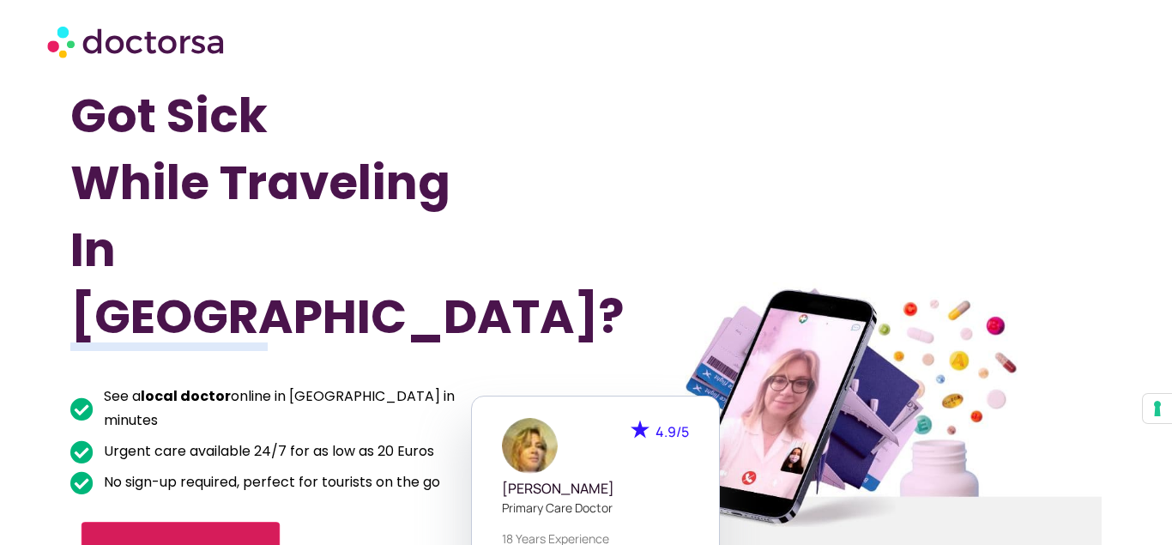
click at [240, 542] on span "Find a treatment" at bounding box center [181, 554] width 151 height 25
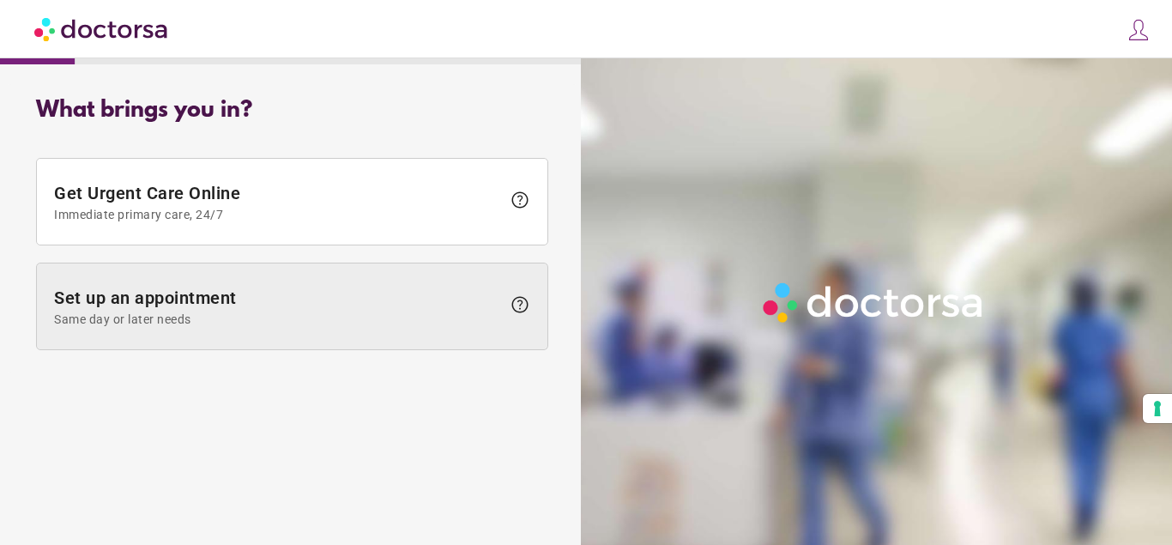
click at [240, 295] on span "Set up an appointment Same day or later needs" at bounding box center [277, 306] width 447 height 39
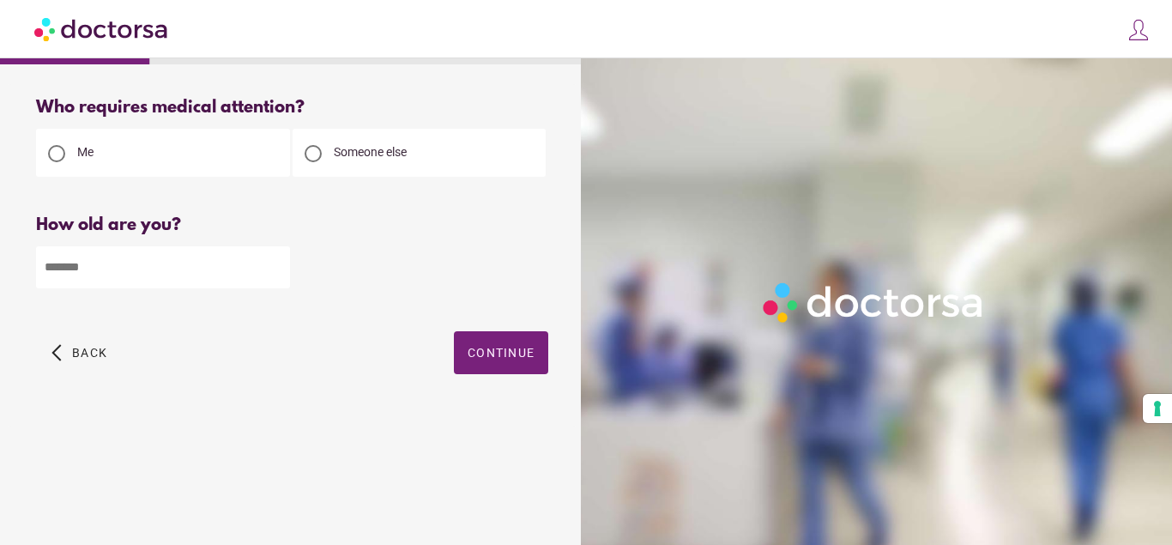
click at [154, 268] on input "number" at bounding box center [163, 267] width 254 height 42
type input "**"
click at [498, 351] on span "Continue" at bounding box center [501, 353] width 67 height 14
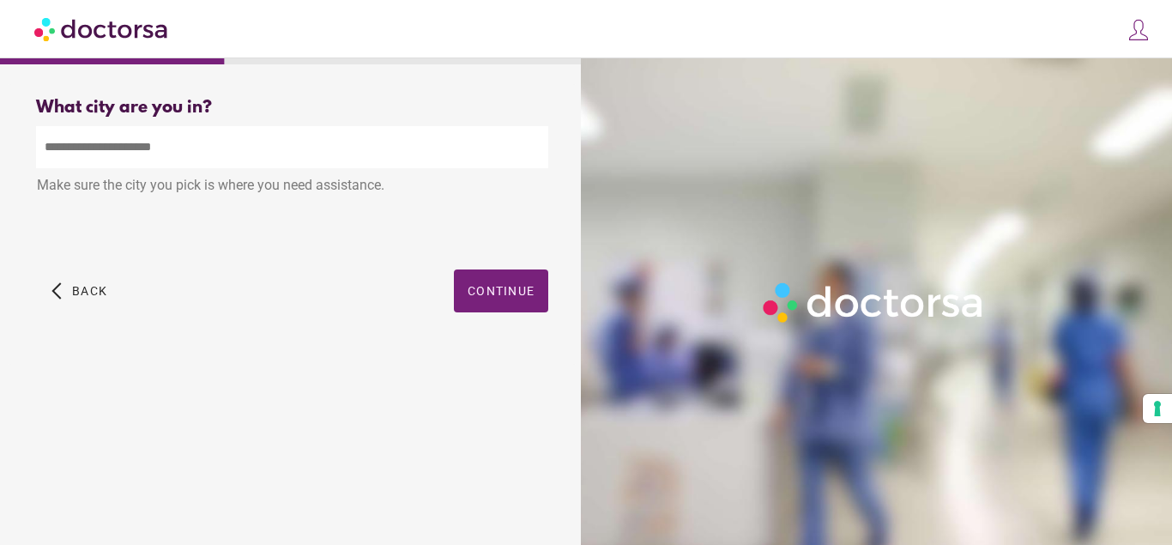
click at [129, 146] on input "text" at bounding box center [292, 147] width 512 height 42
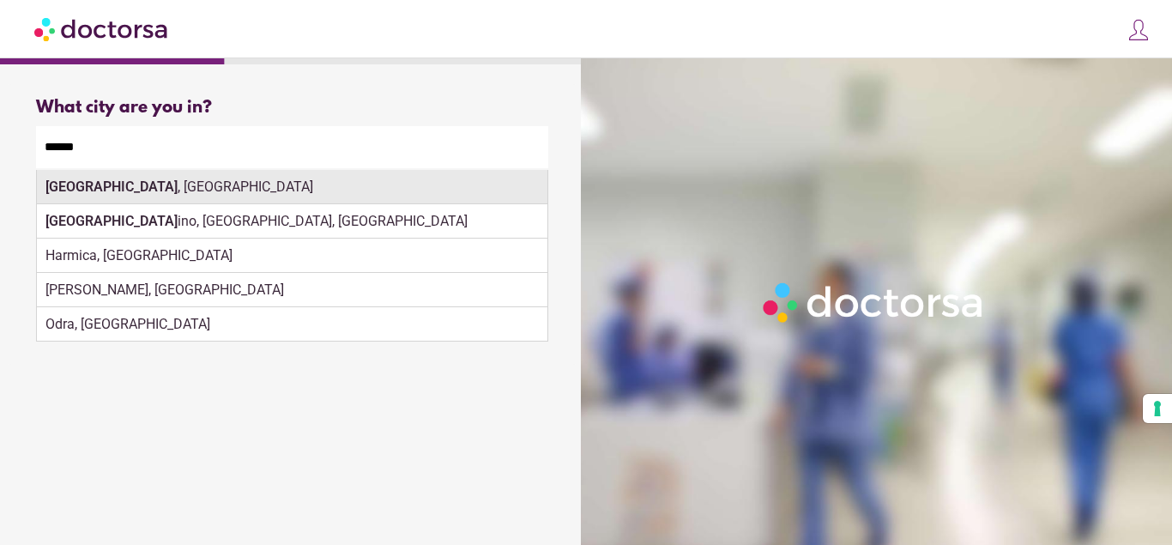
click at [164, 191] on div "Zagreb , Croatia" at bounding box center [292, 187] width 510 height 34
type input "**********"
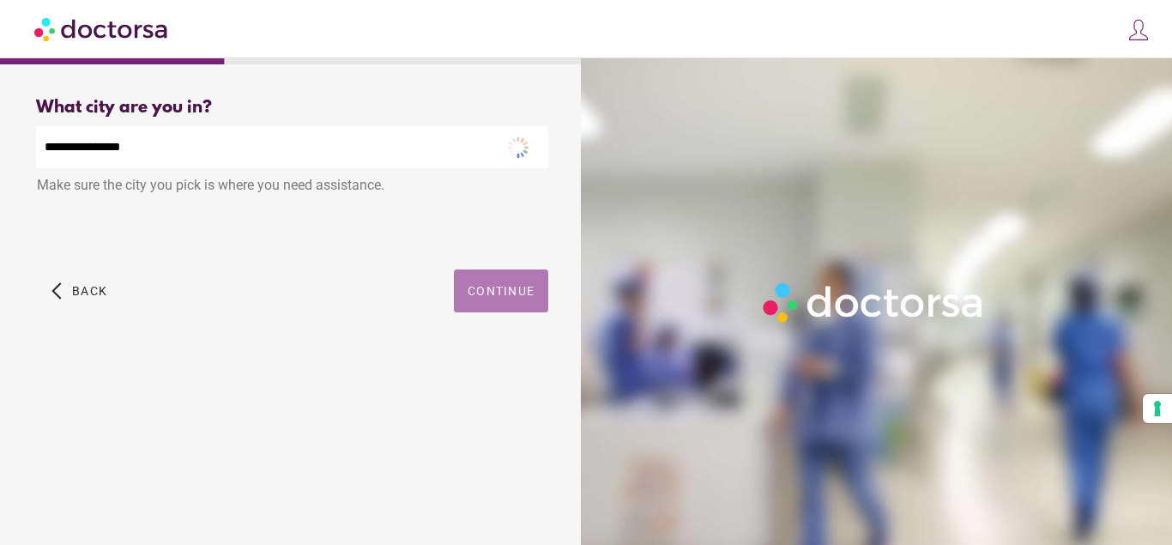
click at [493, 284] on span "Continue" at bounding box center [501, 291] width 67 height 14
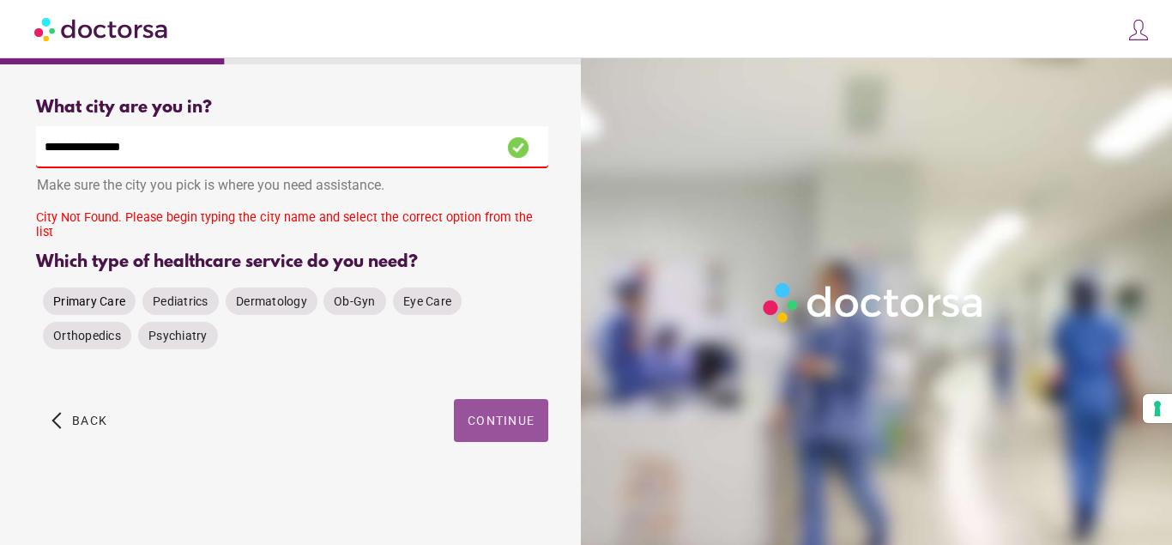
click at [102, 299] on span "Primary Care" at bounding box center [89, 301] width 72 height 14
click at [148, 148] on input "**********" at bounding box center [292, 147] width 512 height 42
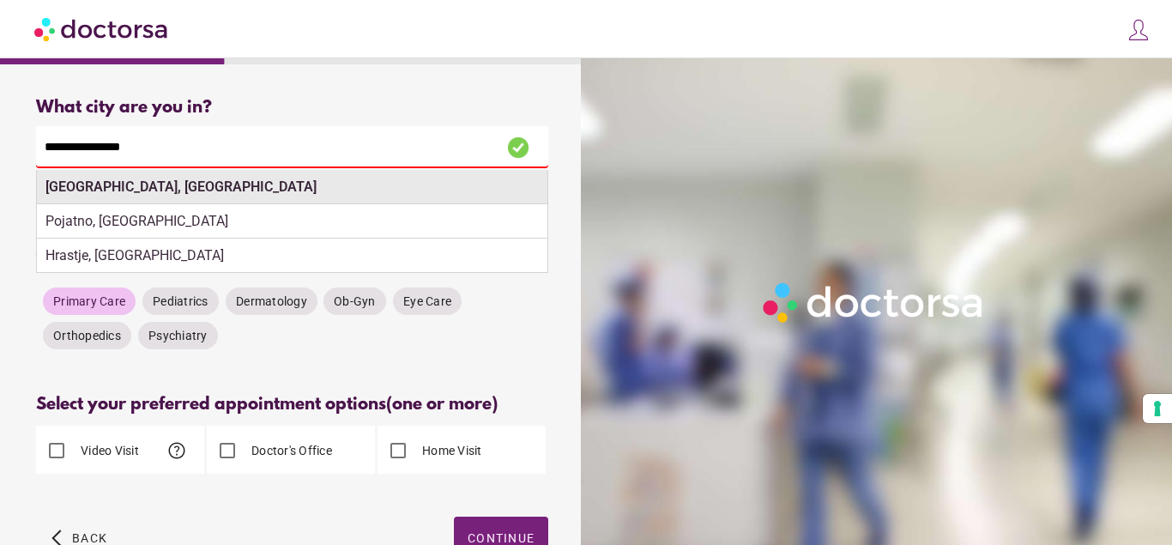
click at [113, 193] on strong "Zagreb, Croatia" at bounding box center [180, 186] width 271 height 16
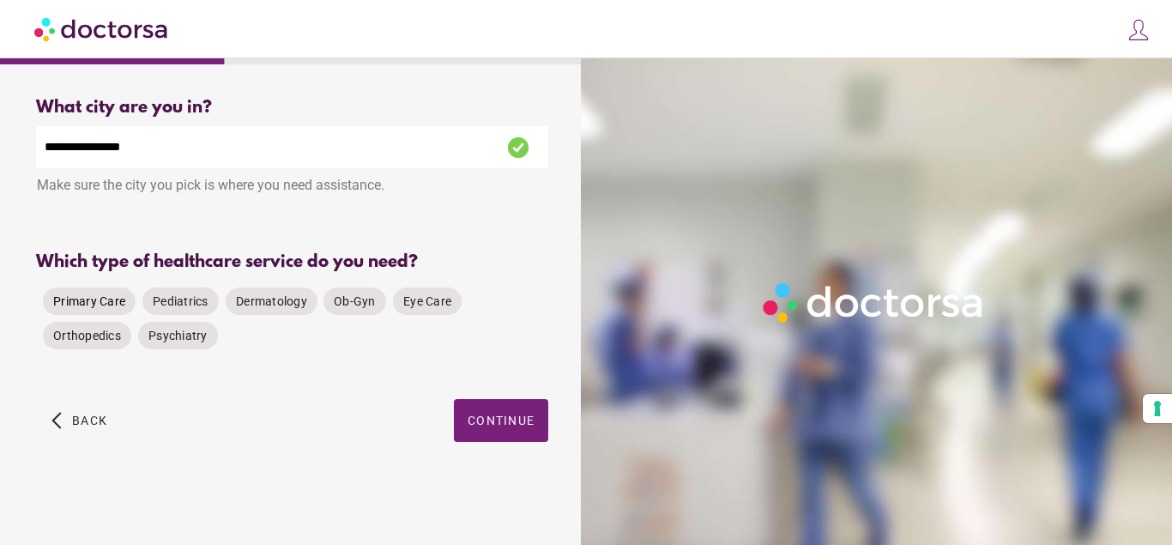
click at [77, 301] on span "Primary Care" at bounding box center [89, 301] width 72 height 14
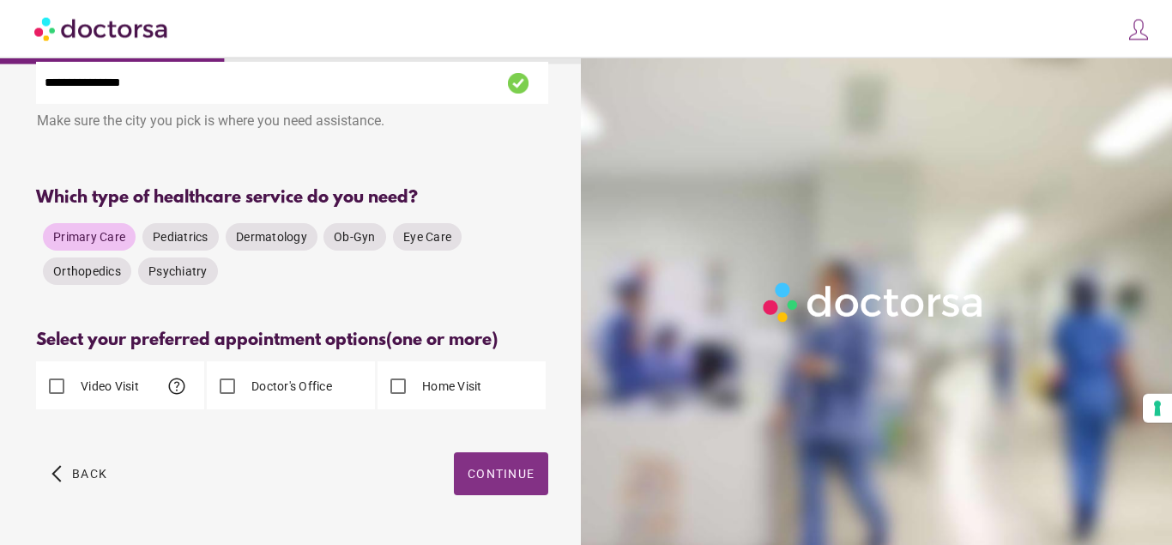
scroll to position [105, 0]
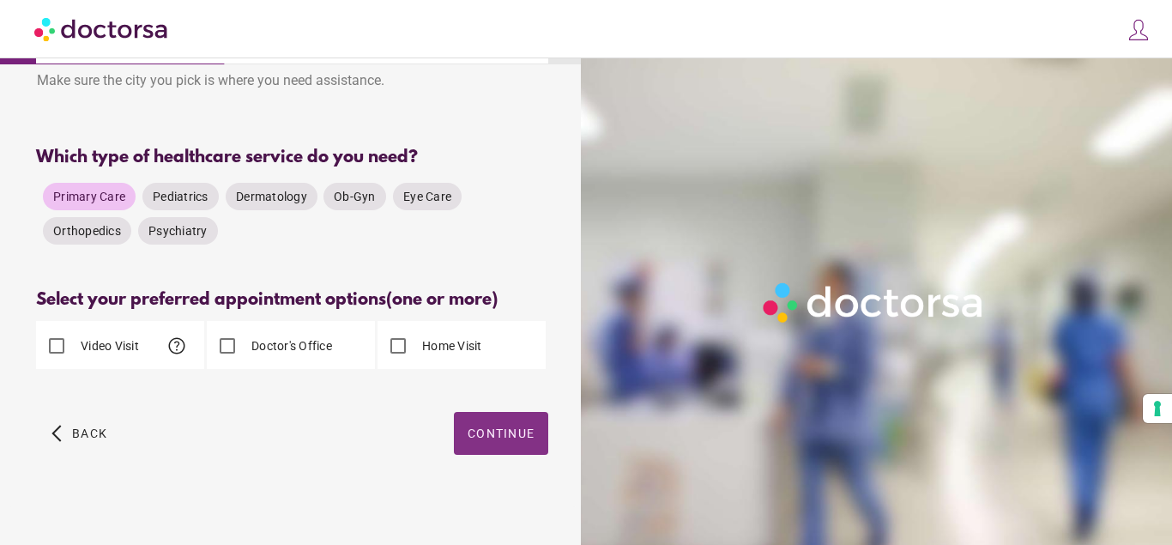
click at [507, 426] on span "Continue" at bounding box center [501, 433] width 67 height 14
click at [489, 433] on span "Continue" at bounding box center [501, 433] width 67 height 14
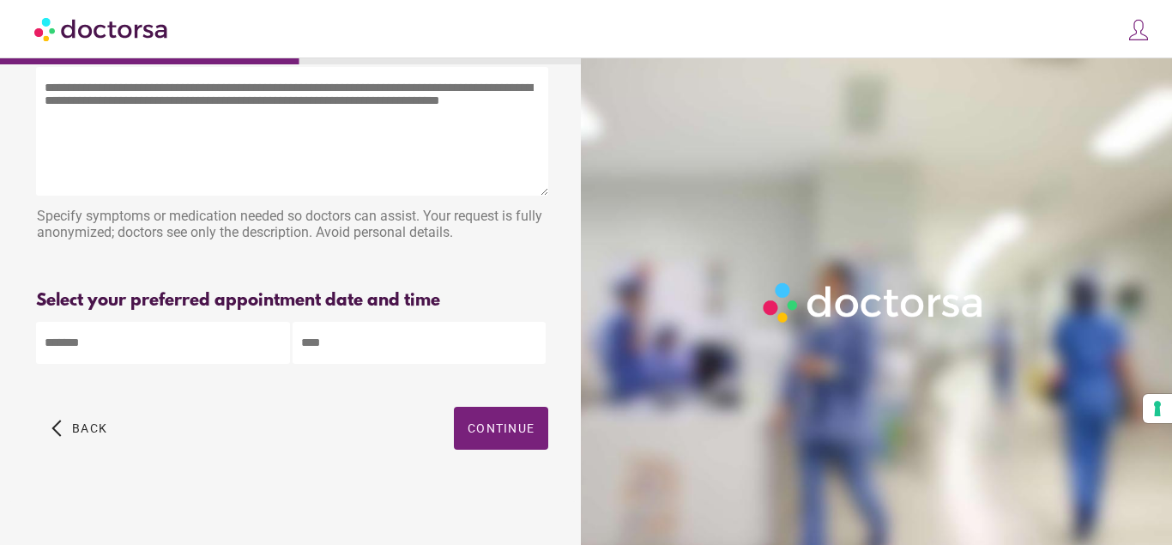
scroll to position [0, 0]
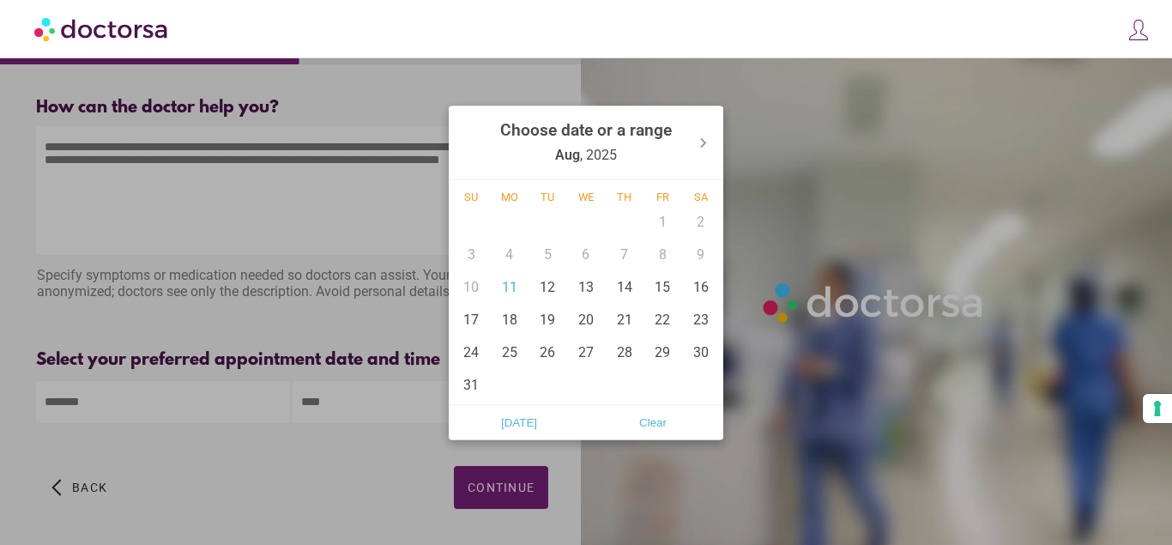
click at [159, 412] on input "text" at bounding box center [163, 402] width 254 height 42
click at [504, 291] on div "11" at bounding box center [510, 286] width 39 height 33
type input "******"
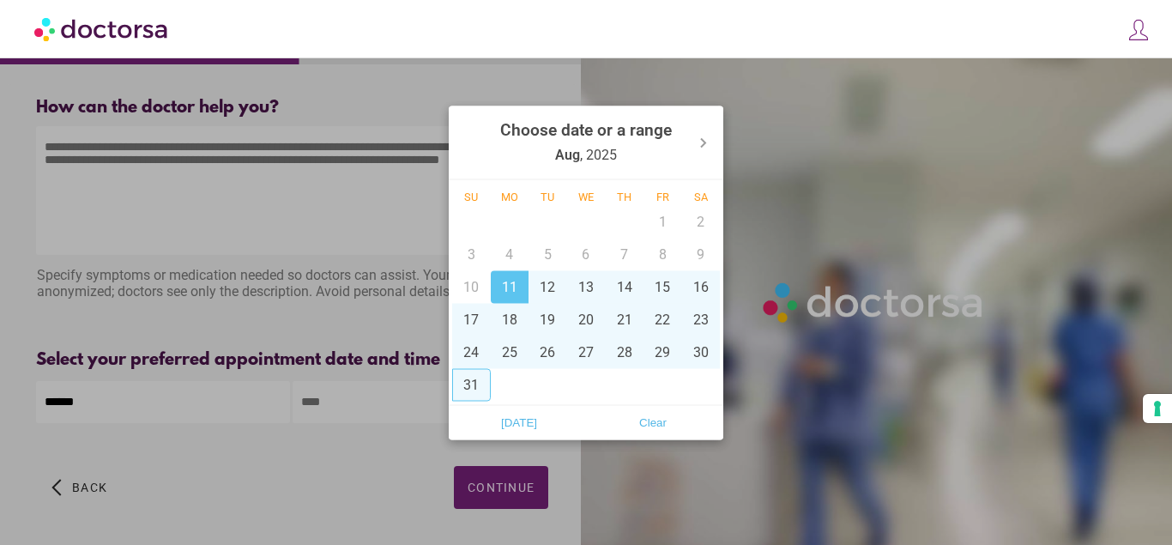
click at [369, 400] on div at bounding box center [586, 272] width 1172 height 545
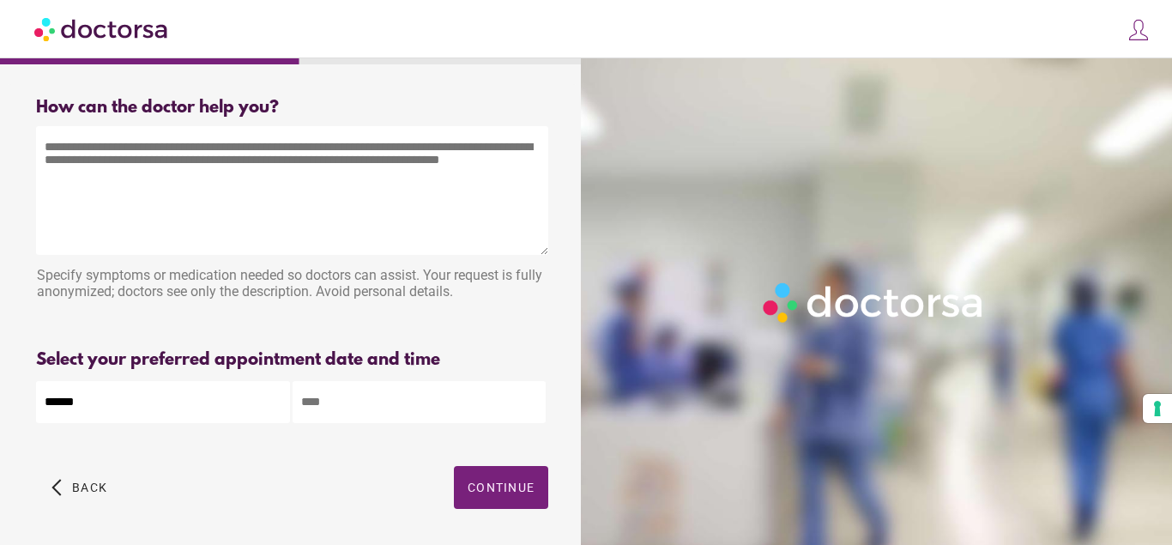
click at [369, 400] on input "text" at bounding box center [420, 402] width 254 height 42
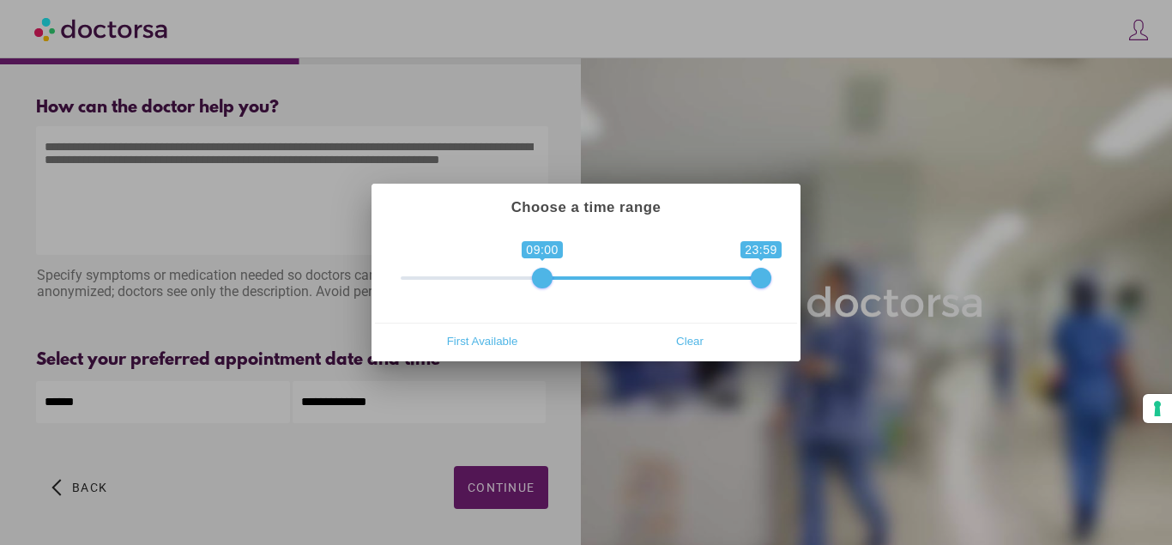
drag, startPoint x: 413, startPoint y: 279, endPoint x: 541, endPoint y: 281, distance: 128.7
click at [541, 281] on span at bounding box center [542, 278] width 21 height 21
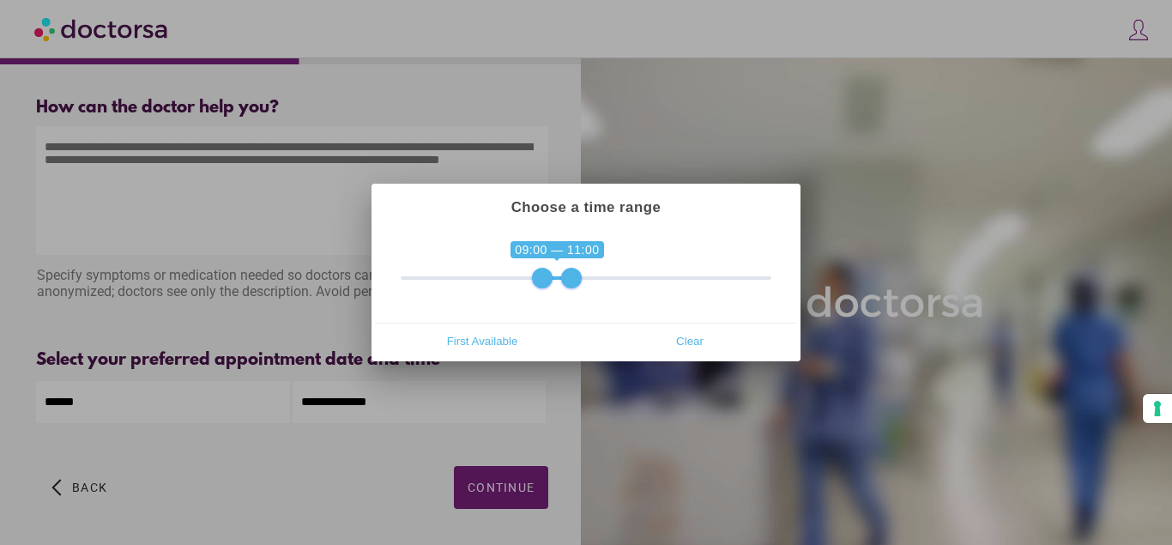
type input "**********"
drag, startPoint x: 755, startPoint y: 273, endPoint x: 548, endPoint y: 275, distance: 206.8
click at [548, 275] on span at bounding box center [556, 278] width 21 height 21
click at [501, 488] on div at bounding box center [586, 272] width 1172 height 545
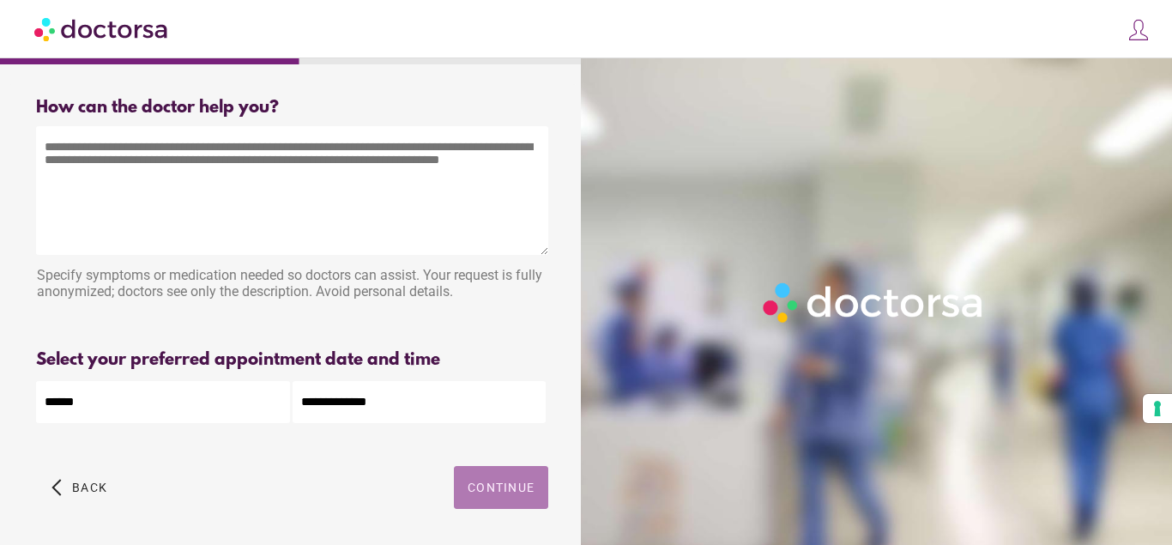
click at [505, 488] on span "Continue" at bounding box center [501, 487] width 67 height 14
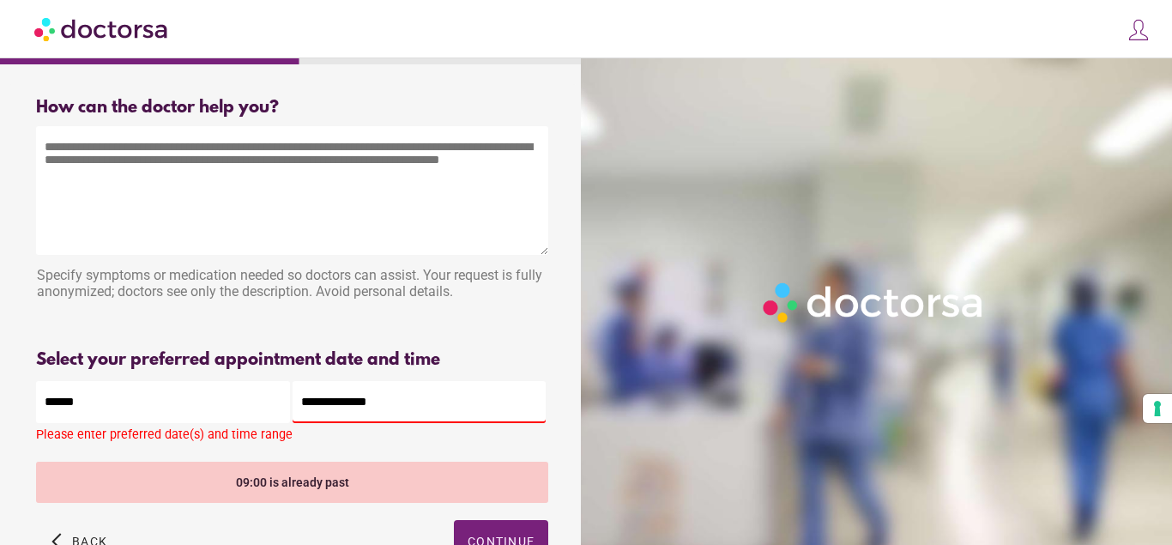
click at [383, 405] on input "**********" at bounding box center [420, 402] width 254 height 42
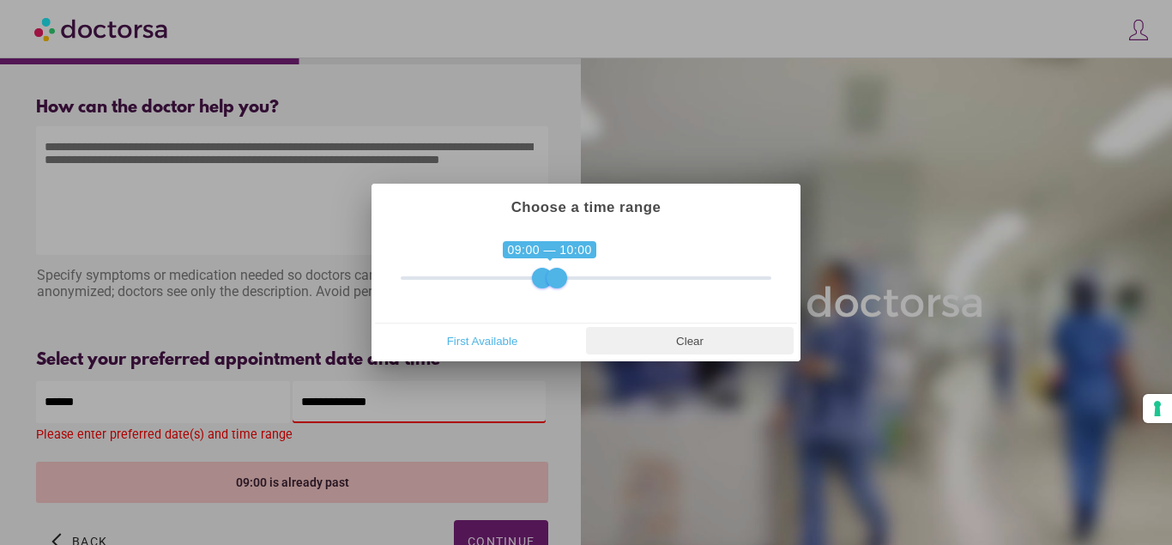
click at [690, 339] on span "Clear" at bounding box center [689, 341] width 197 height 26
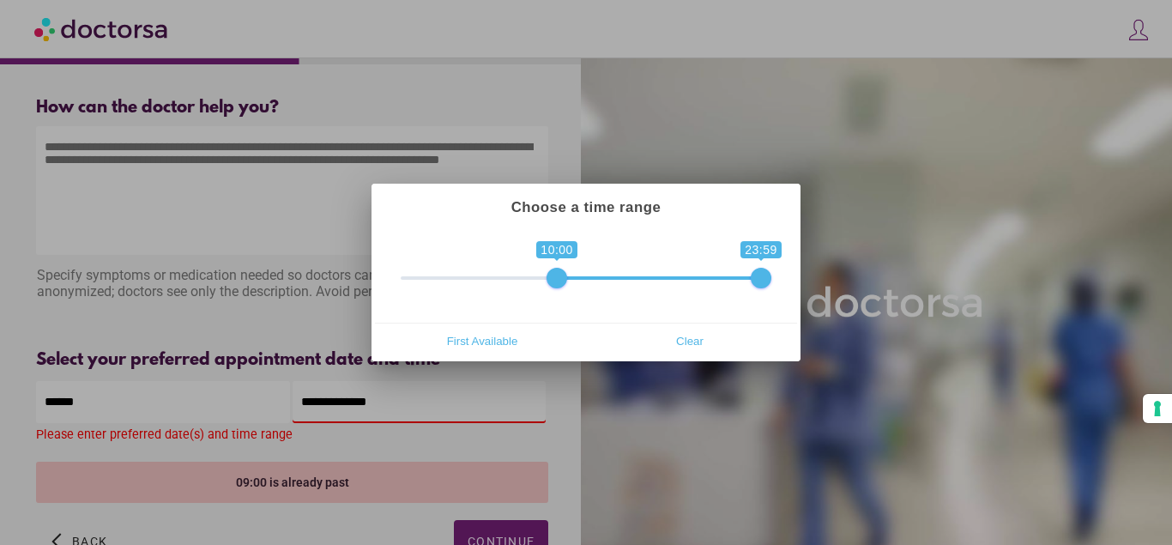
drag, startPoint x: 413, startPoint y: 279, endPoint x: 561, endPoint y: 290, distance: 148.8
click at [561, 290] on div "**********" at bounding box center [586, 275] width 422 height 94
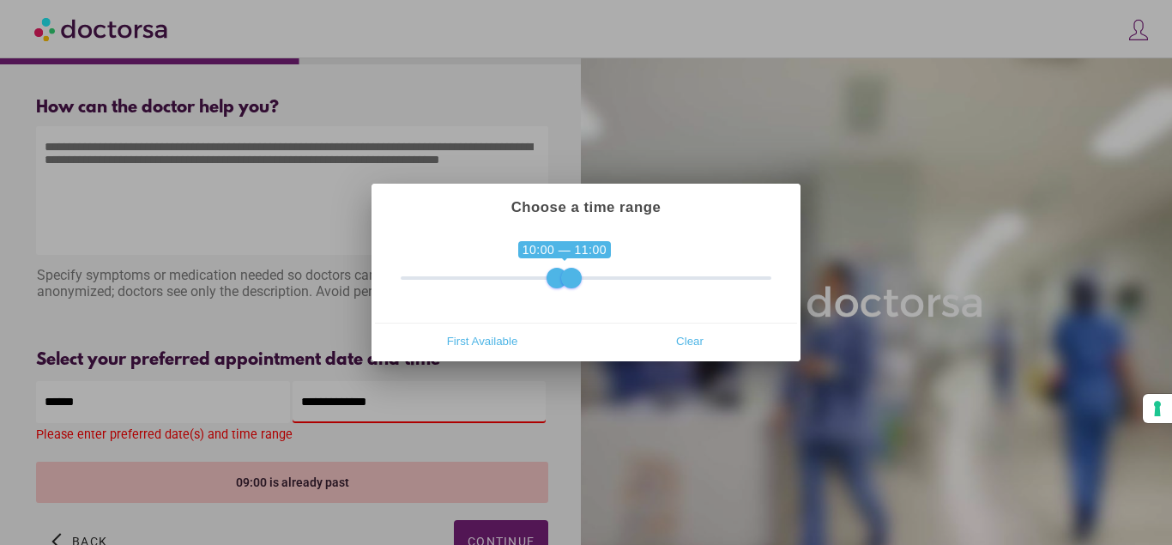
drag, startPoint x: 759, startPoint y: 277, endPoint x: 558, endPoint y: 275, distance: 201.6
click at [558, 275] on span "0 1 10:00 11:00 10:00 — 11:00" at bounding box center [586, 266] width 371 height 43
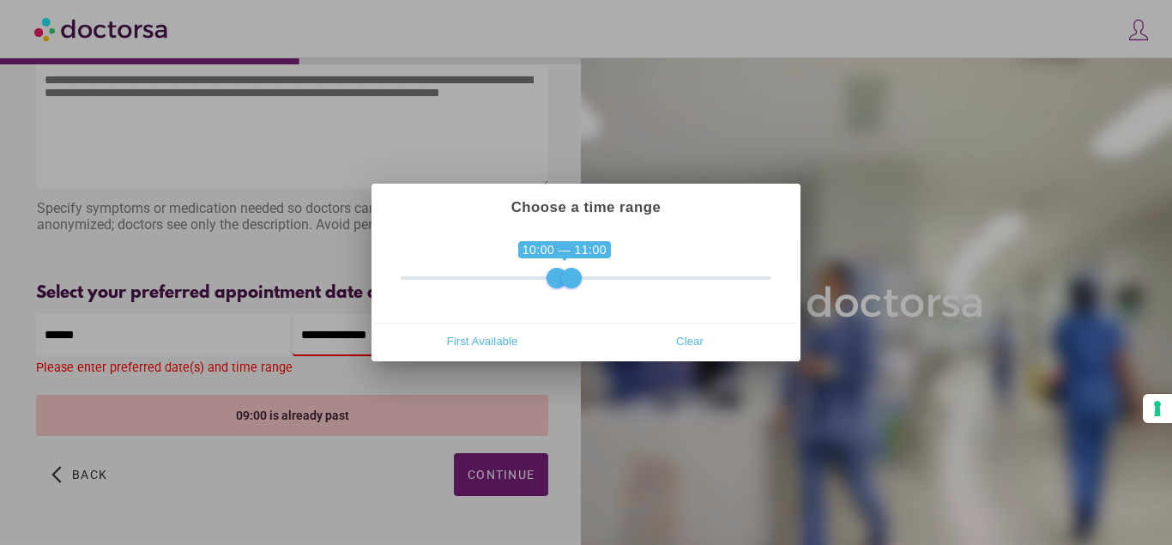
scroll to position [116, 0]
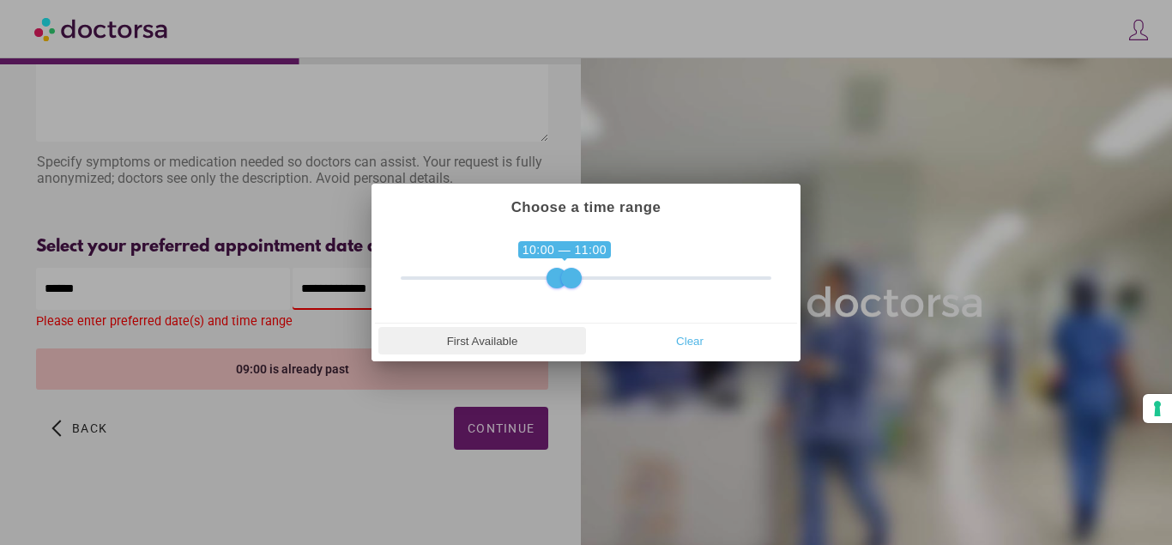
click at [486, 335] on span "First Available" at bounding box center [481, 341] width 197 height 26
type input "**********"
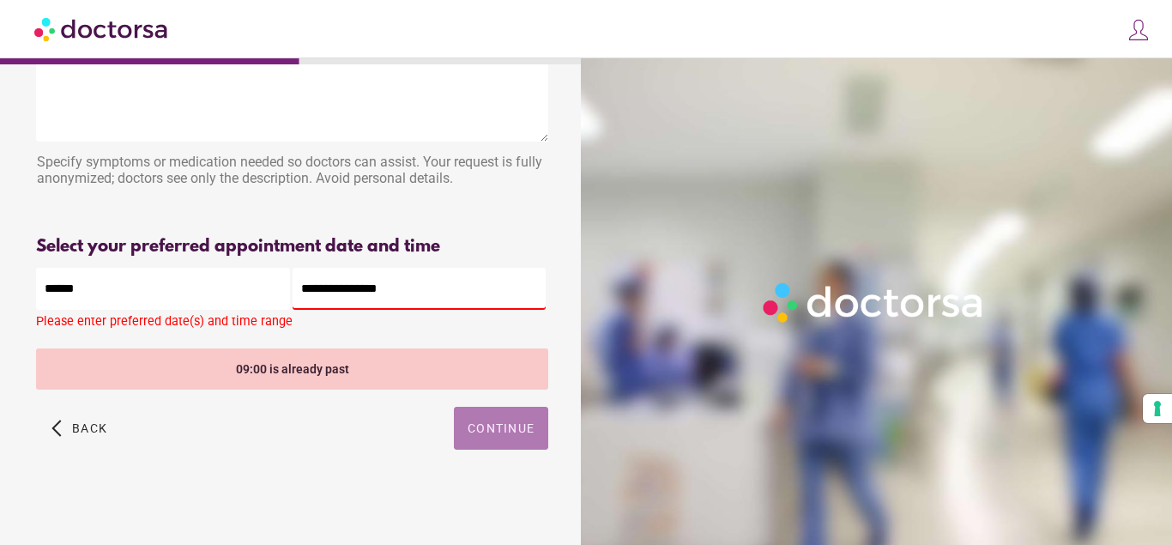
click at [511, 427] on span "Continue" at bounding box center [501, 428] width 67 height 14
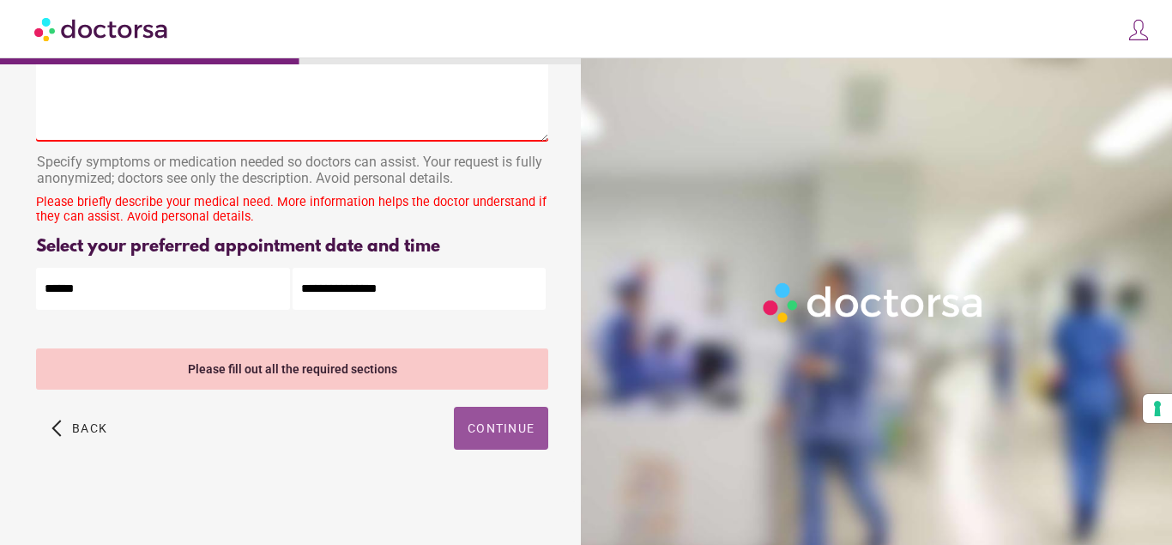
click at [506, 421] on span "Continue" at bounding box center [501, 428] width 67 height 14
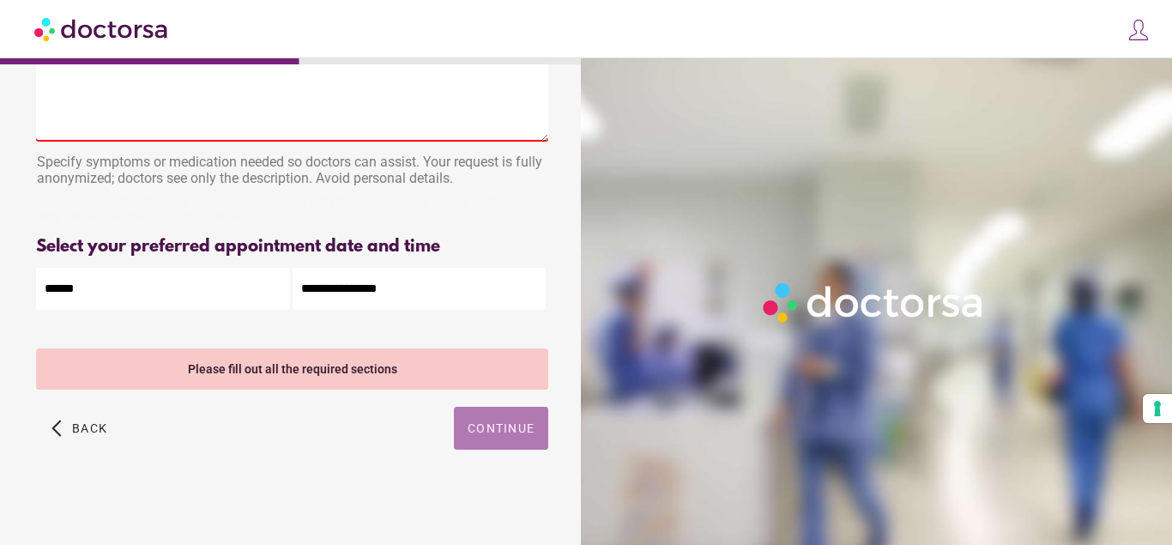
scroll to position [62, 0]
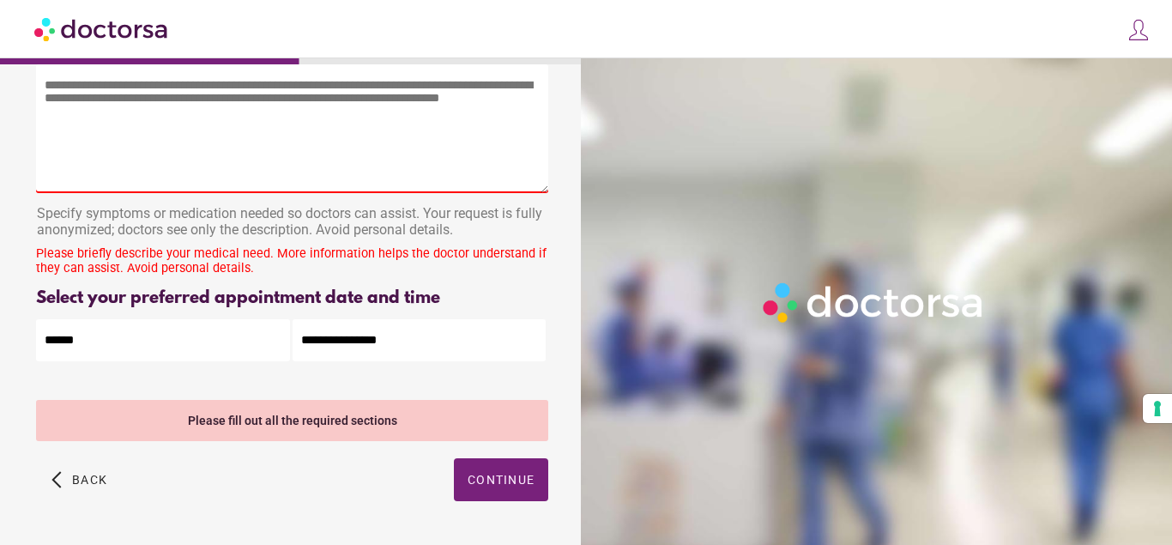
click at [110, 139] on textarea at bounding box center [292, 128] width 512 height 129
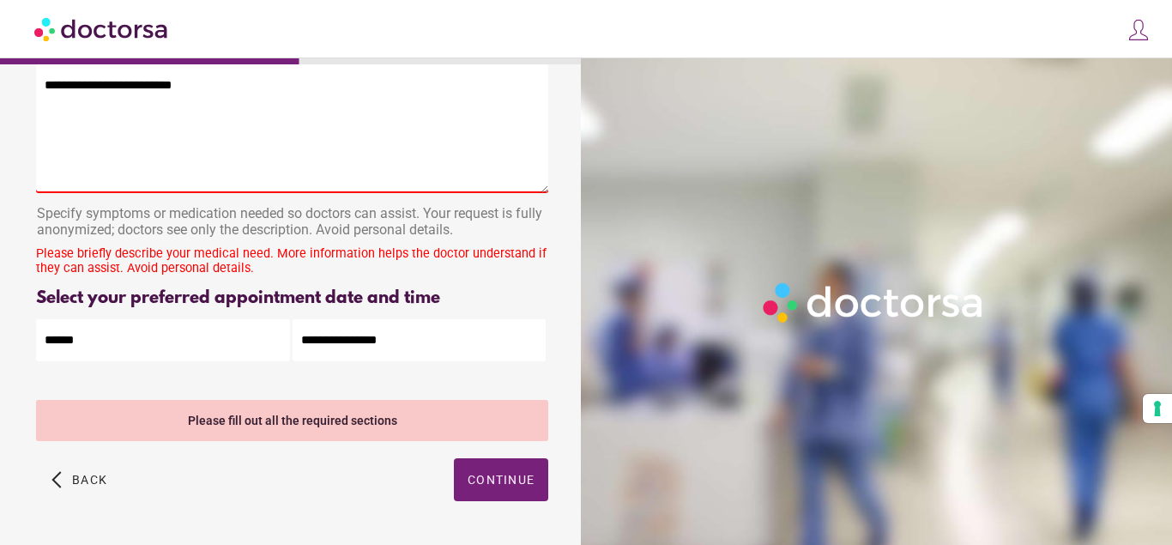
click at [195, 89] on textarea "**********" at bounding box center [292, 128] width 512 height 129
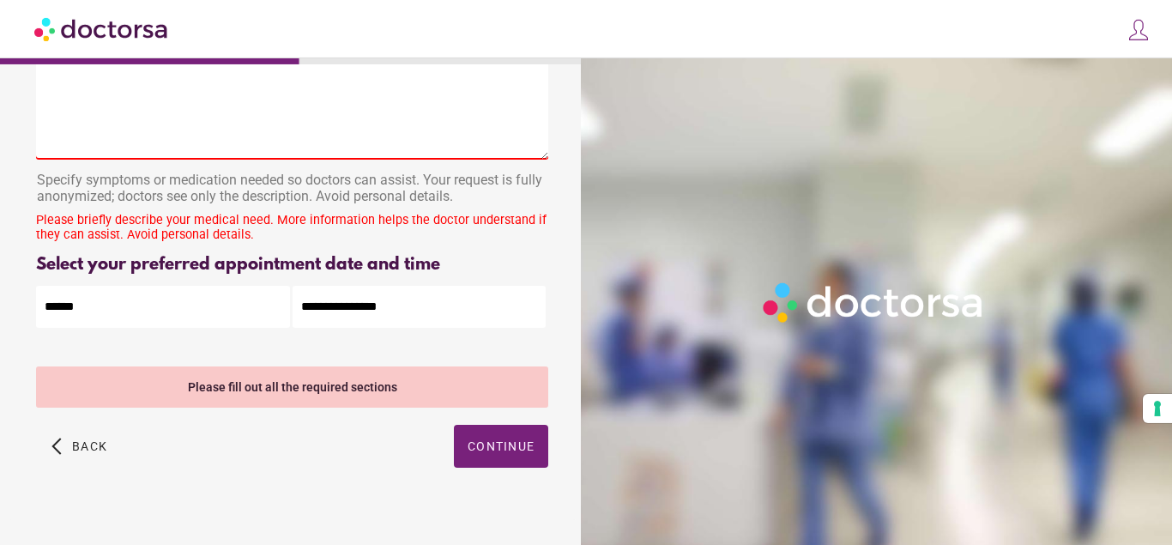
scroll to position [116, 0]
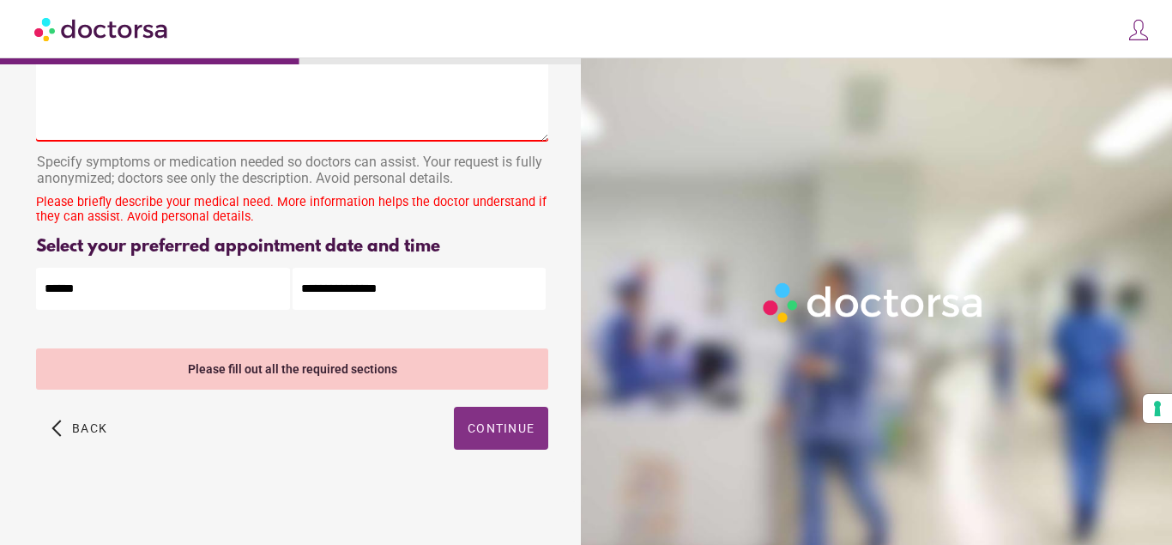
type textarea "**********"
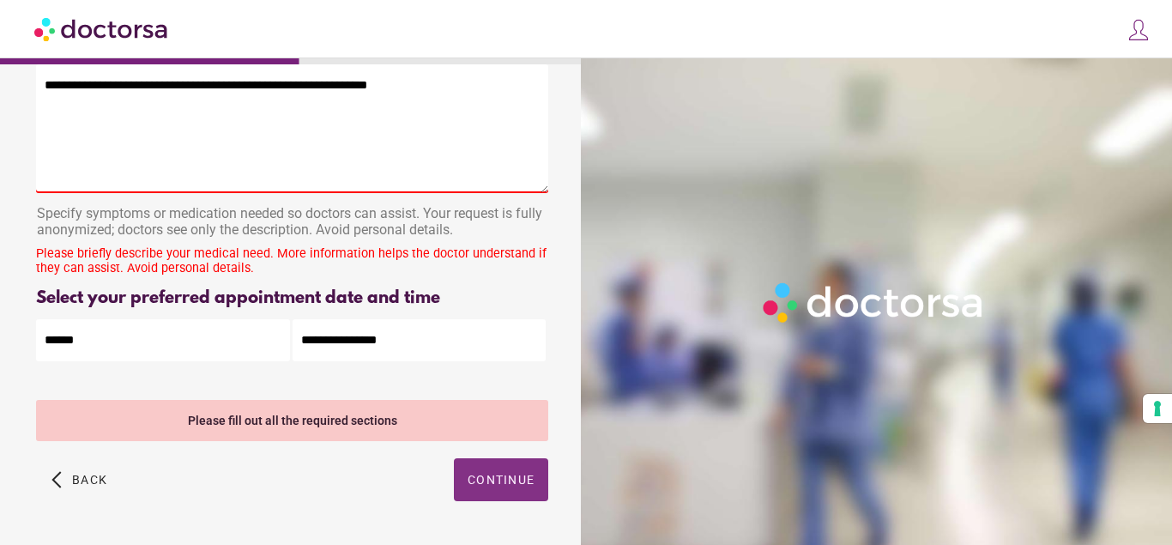
click at [491, 473] on span "Continue" at bounding box center [501, 480] width 67 height 14
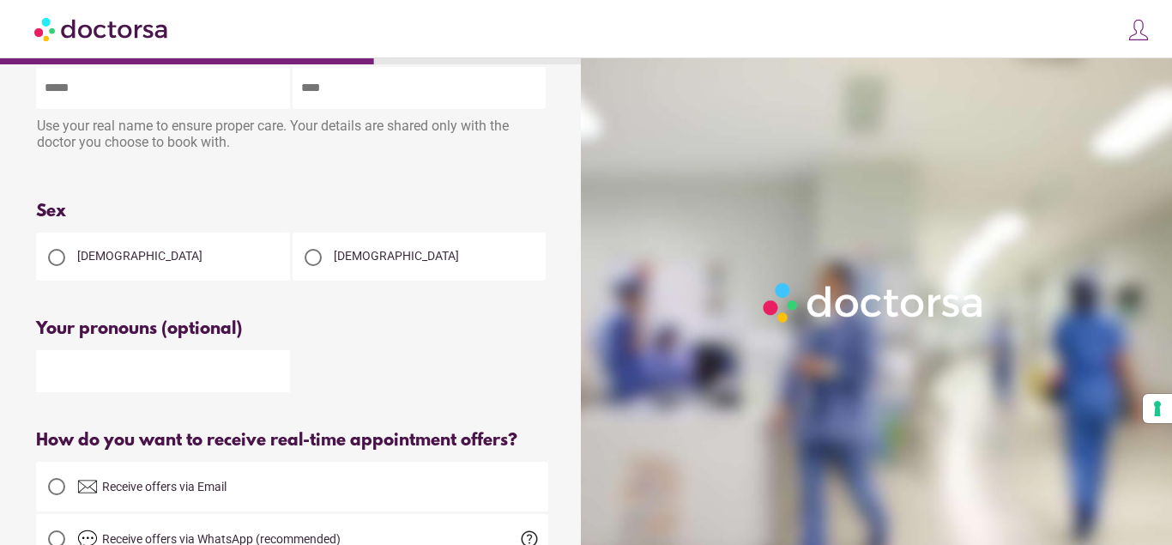
scroll to position [0, 0]
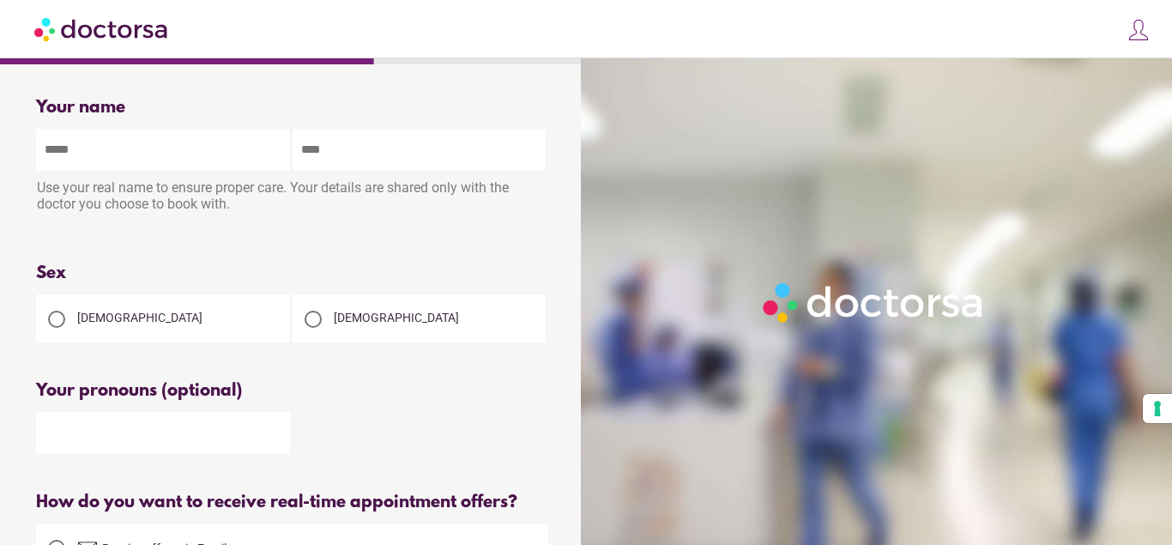
click at [307, 319] on div at bounding box center [313, 319] width 17 height 17
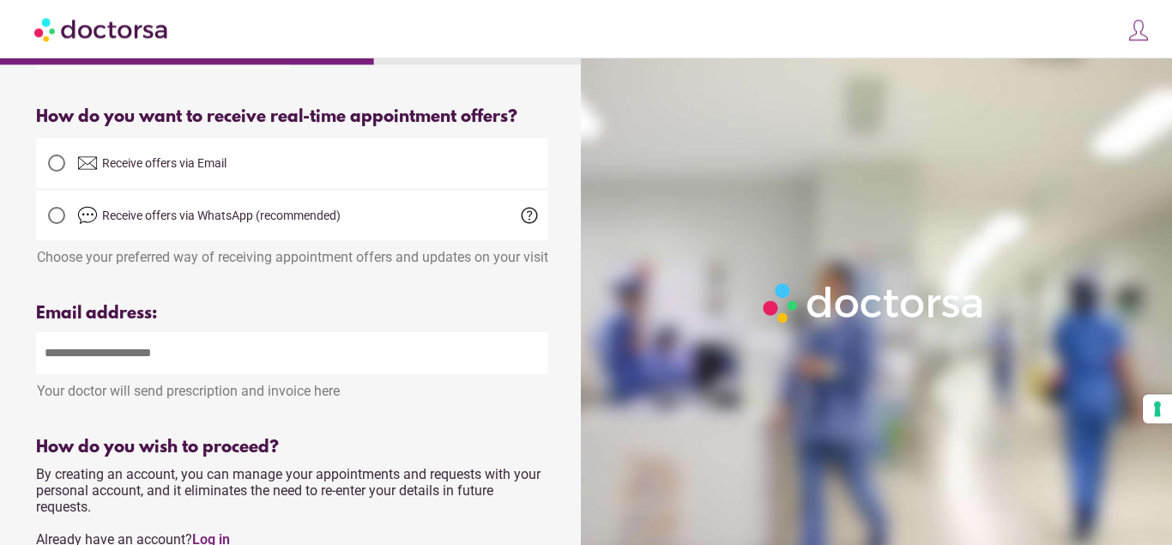
scroll to position [438, 0]
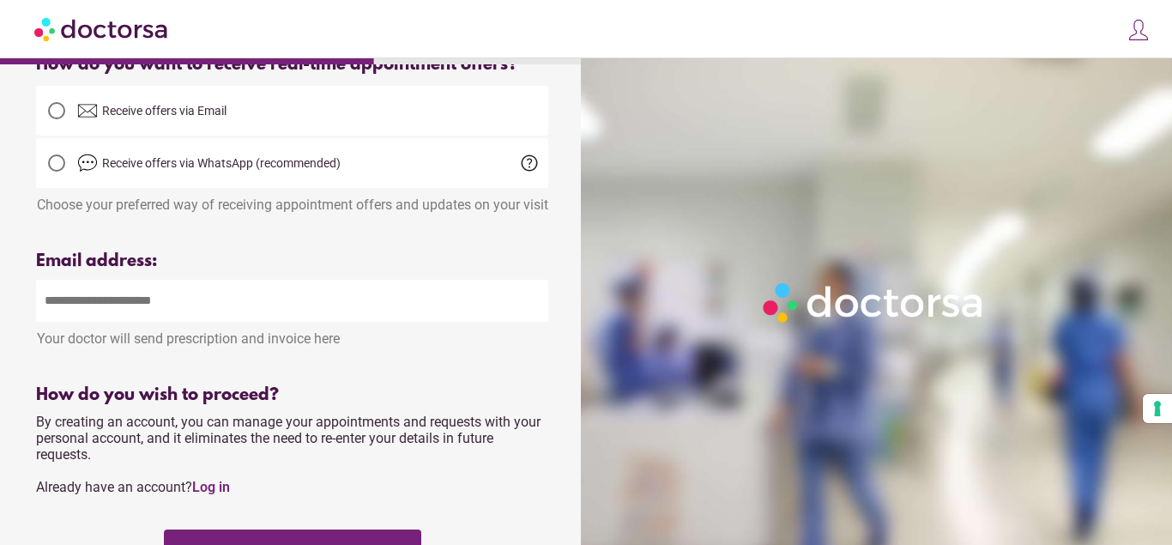
click at [179, 322] on input "email" at bounding box center [292, 301] width 512 height 42
type input "**********"
click at [51, 114] on div at bounding box center [56, 110] width 17 height 17
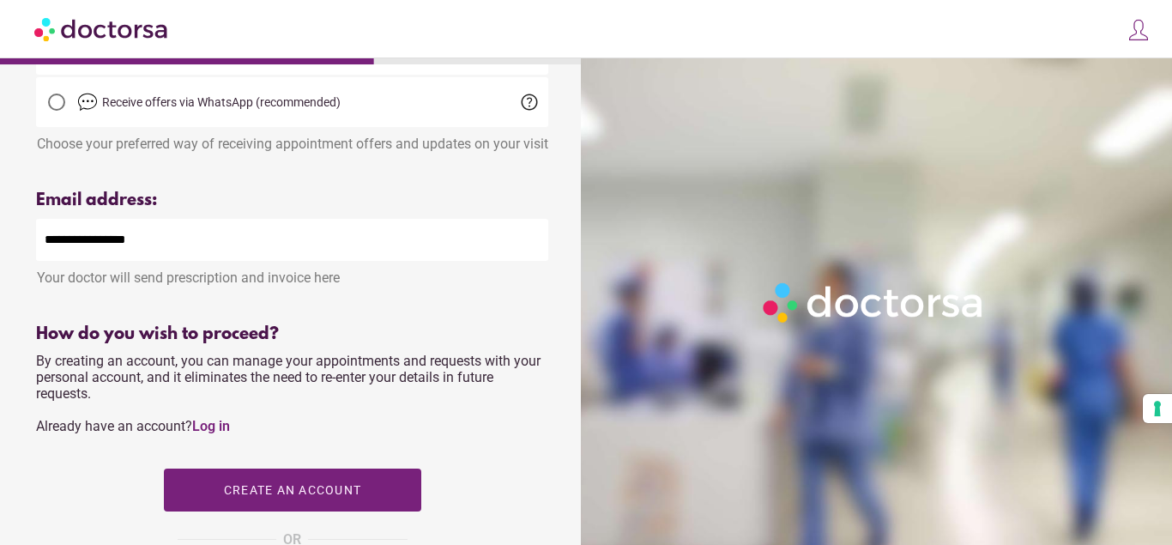
scroll to position [613, 0]
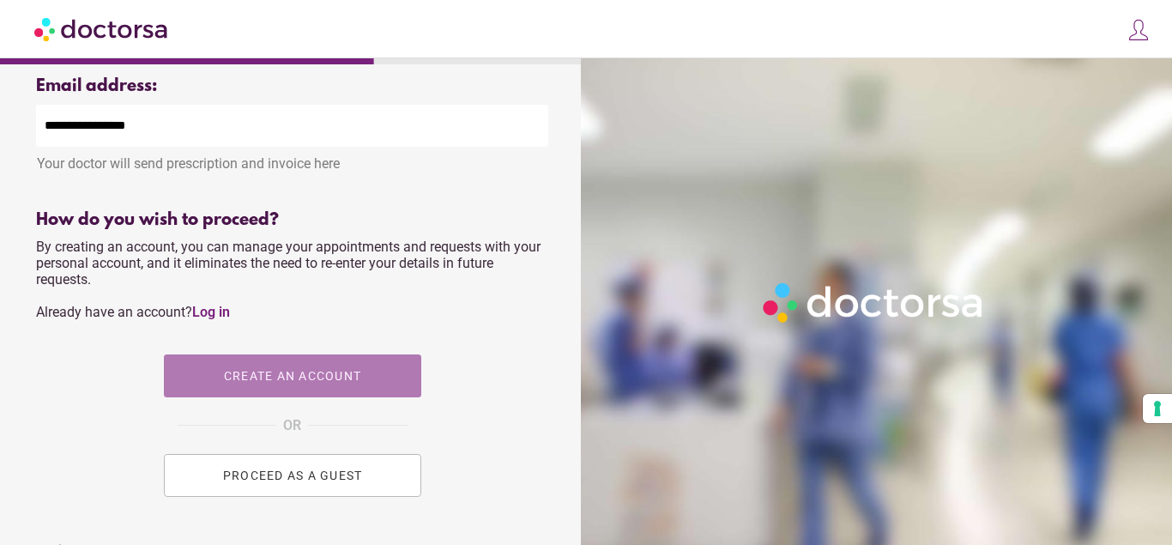
click at [300, 389] on span "button" at bounding box center [292, 375] width 257 height 43
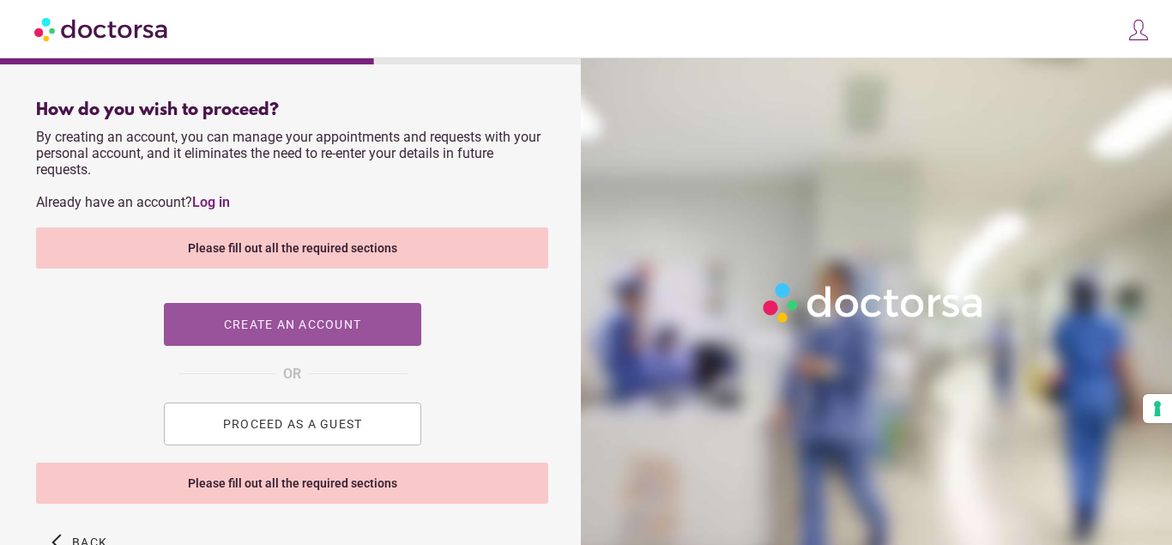
scroll to position [788, 0]
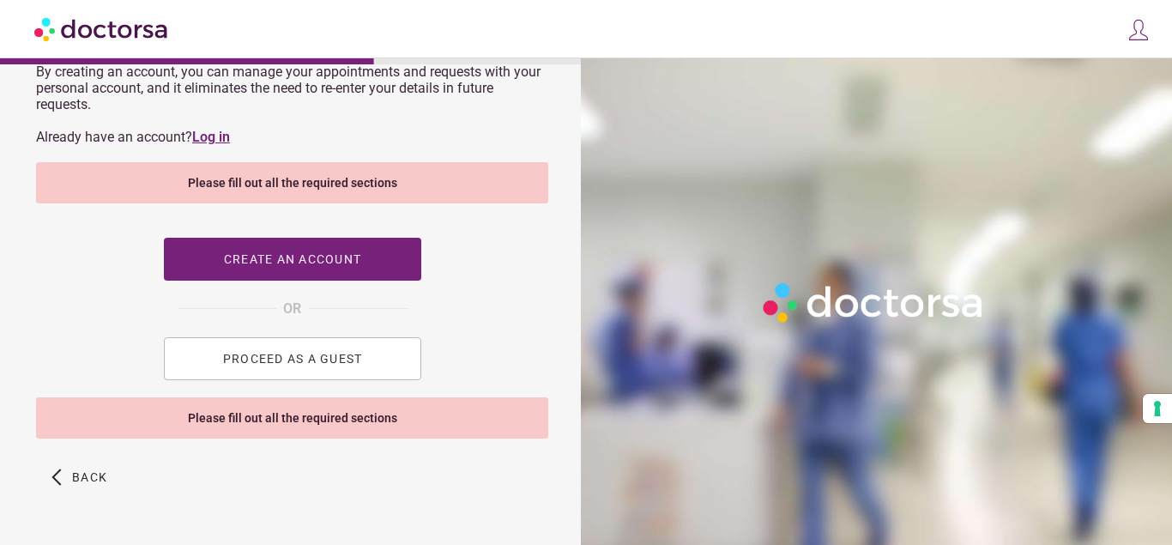
click at [205, 145] on link "Log in" at bounding box center [211, 137] width 38 height 16
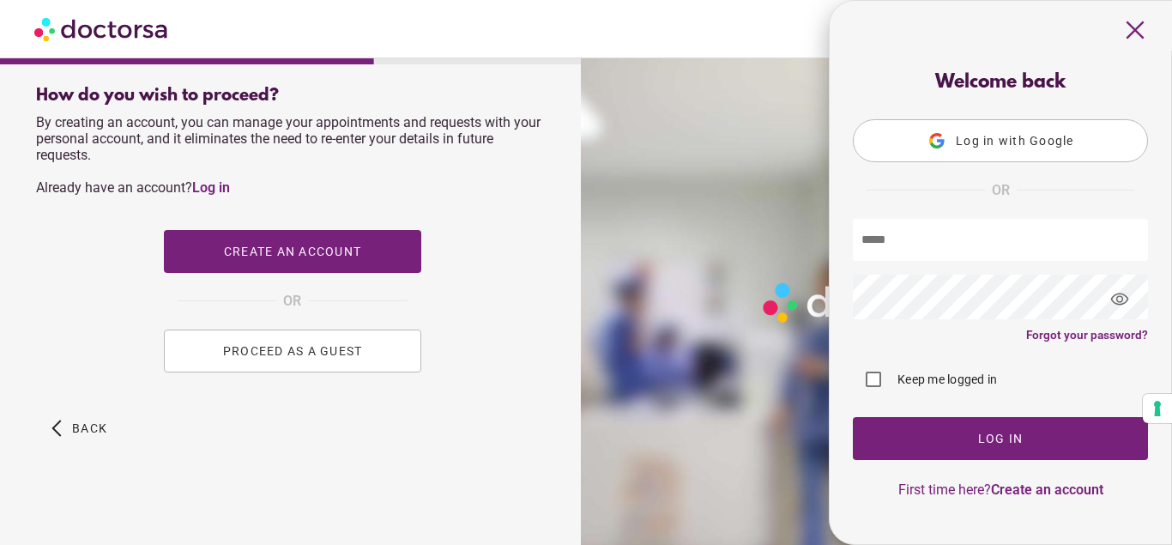
click at [937, 244] on input "text" at bounding box center [1000, 240] width 295 height 42
type input "**********"
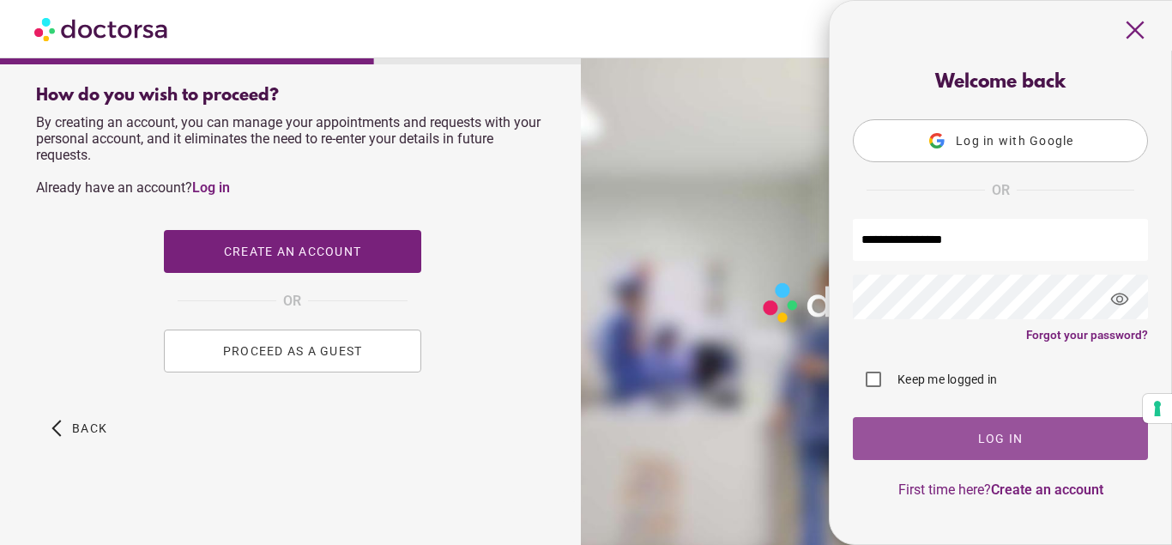
click at [999, 430] on span "button" at bounding box center [1000, 438] width 295 height 43
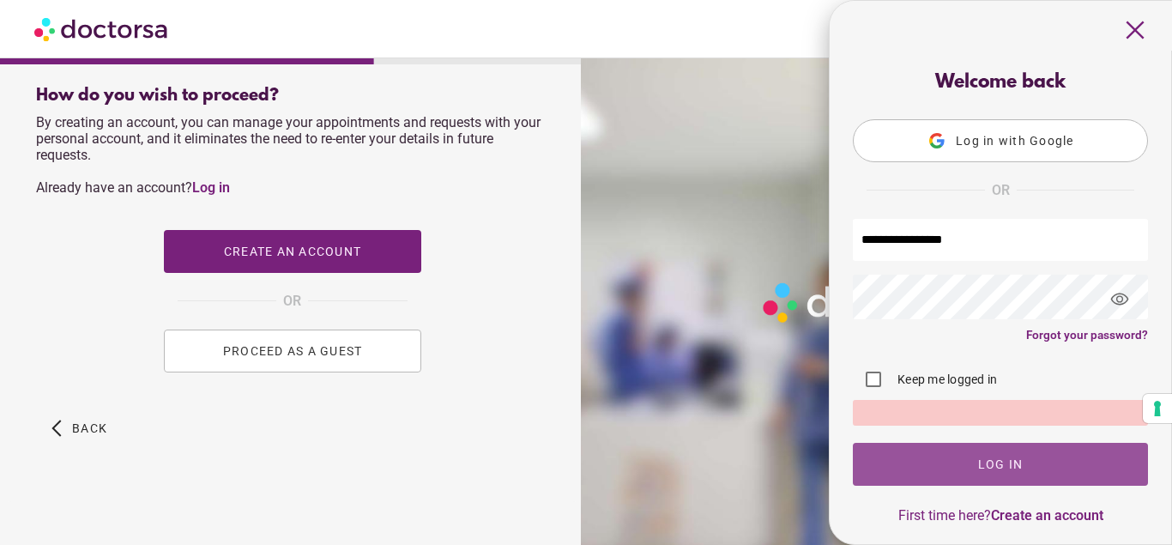
click at [1003, 475] on span "button" at bounding box center [1000, 464] width 295 height 43
click at [971, 464] on span "button" at bounding box center [1000, 464] width 295 height 43
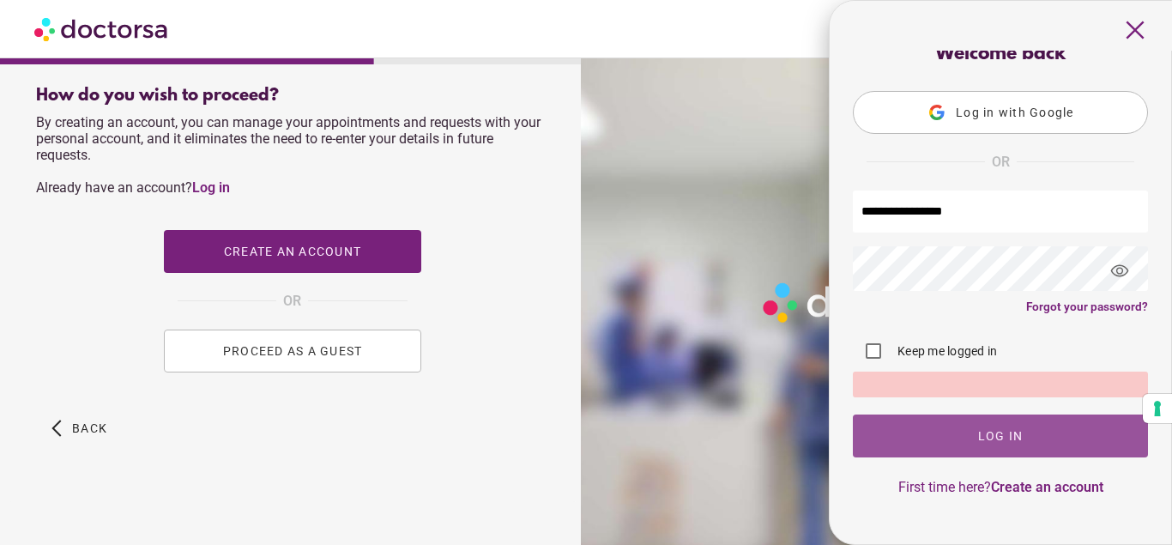
click at [980, 439] on span "Log In" at bounding box center [1000, 436] width 45 height 14
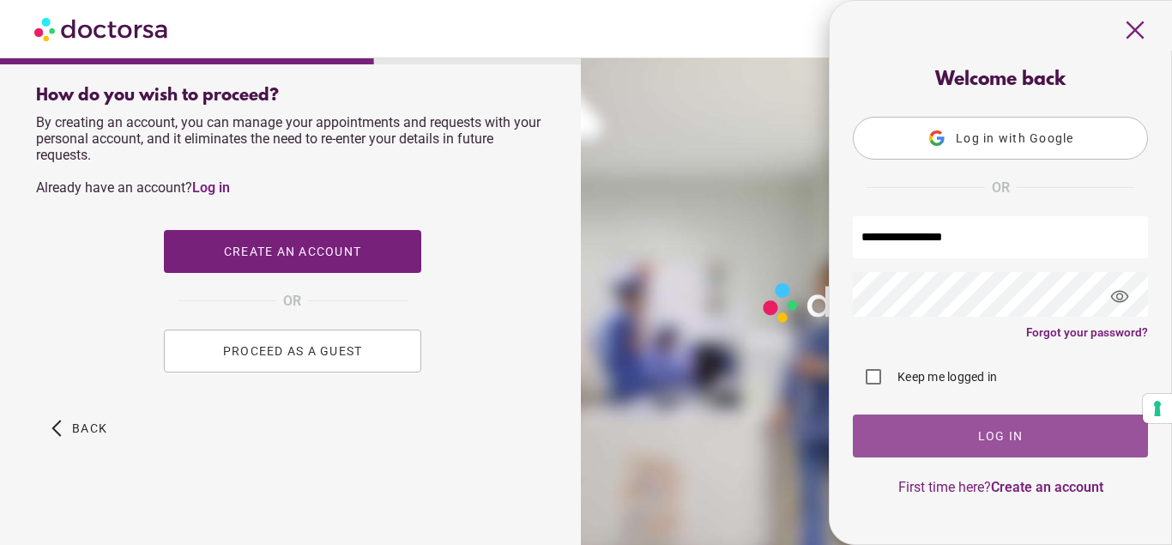
scroll to position [5, 0]
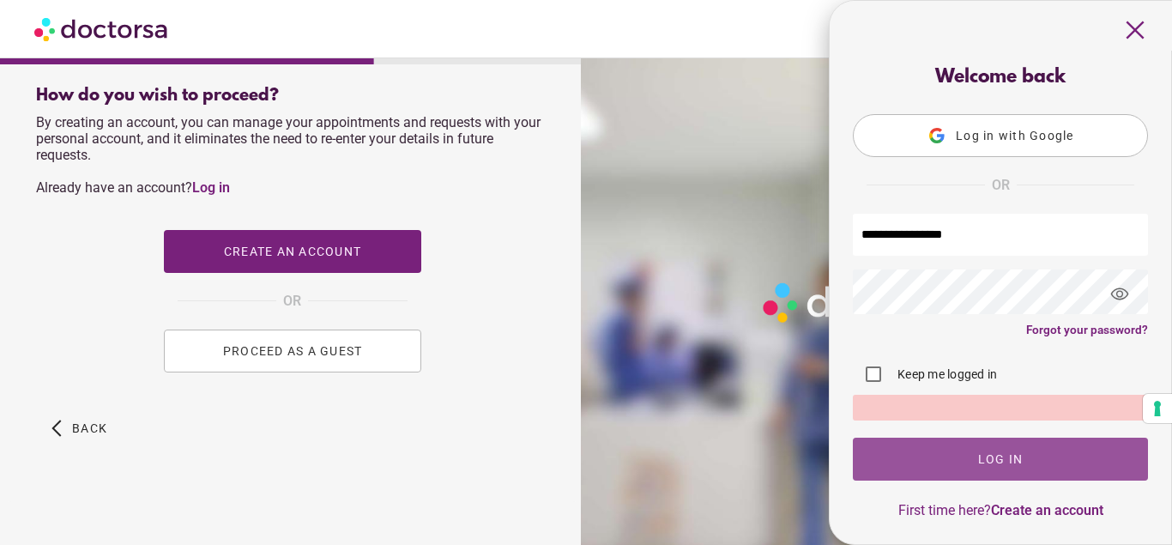
click at [1061, 458] on span "button" at bounding box center [1000, 459] width 295 height 43
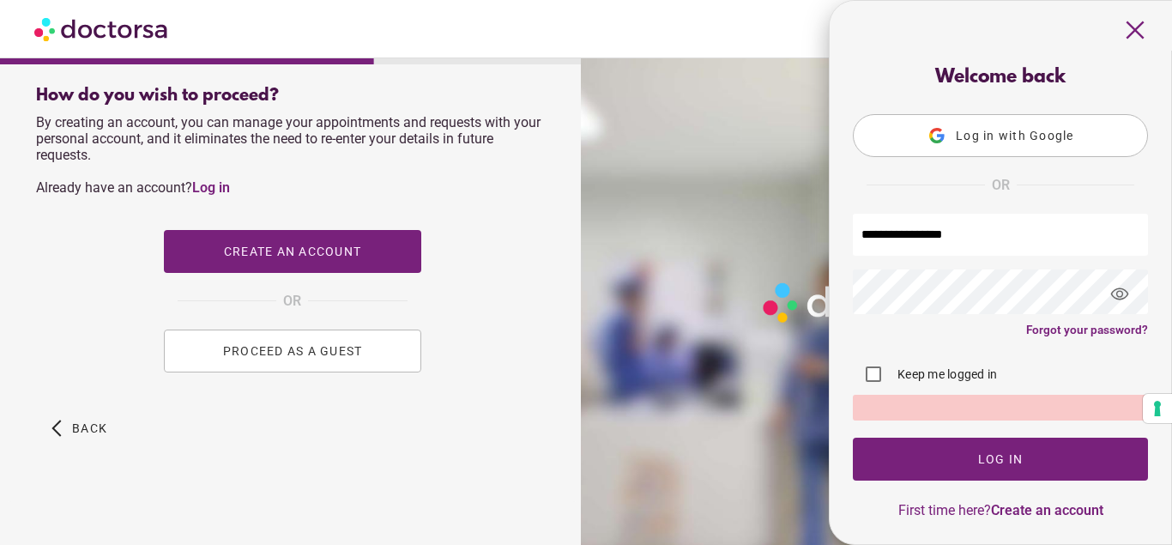
click at [1144, 33] on span "close" at bounding box center [1135, 30] width 33 height 33
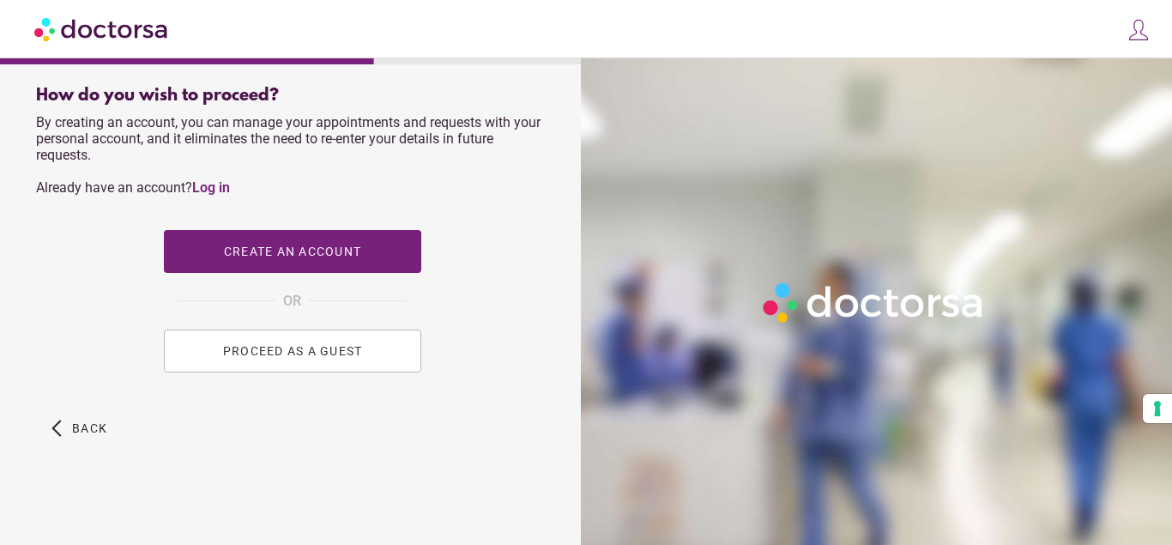
click at [245, 347] on span "PROCEED AS A GUEST" at bounding box center [292, 351] width 140 height 14
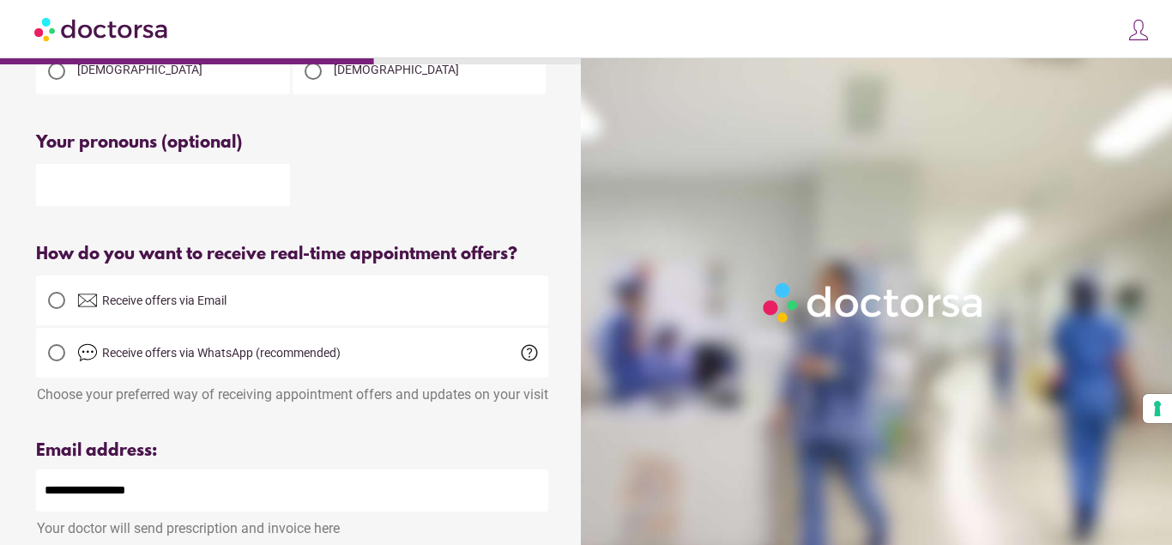
scroll to position [0, 0]
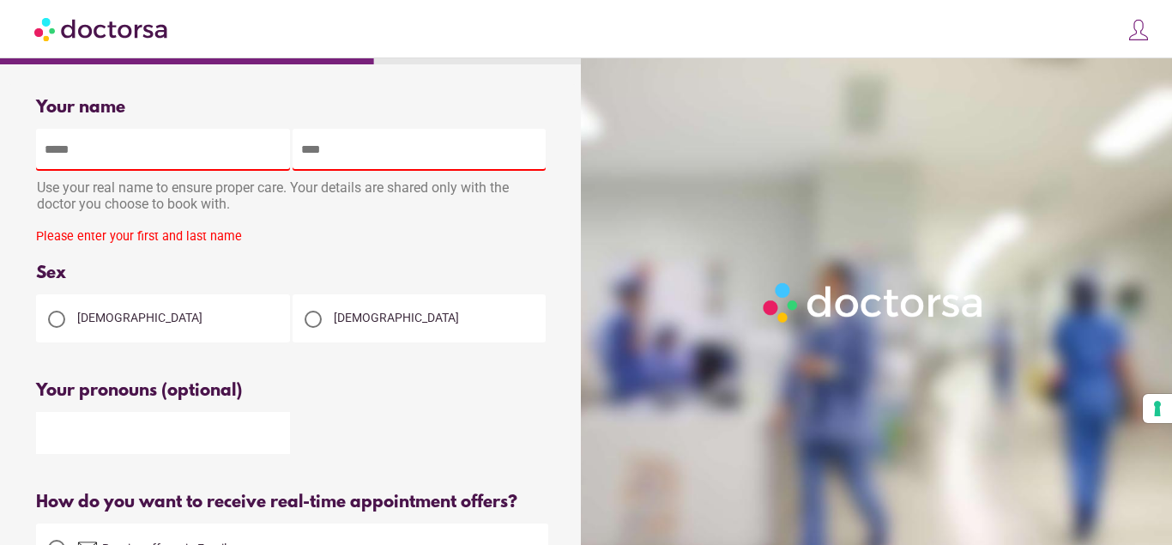
click at [109, 149] on input "text" at bounding box center [163, 150] width 254 height 42
type input "*****"
click at [353, 162] on input "text" at bounding box center [420, 150] width 254 height 42
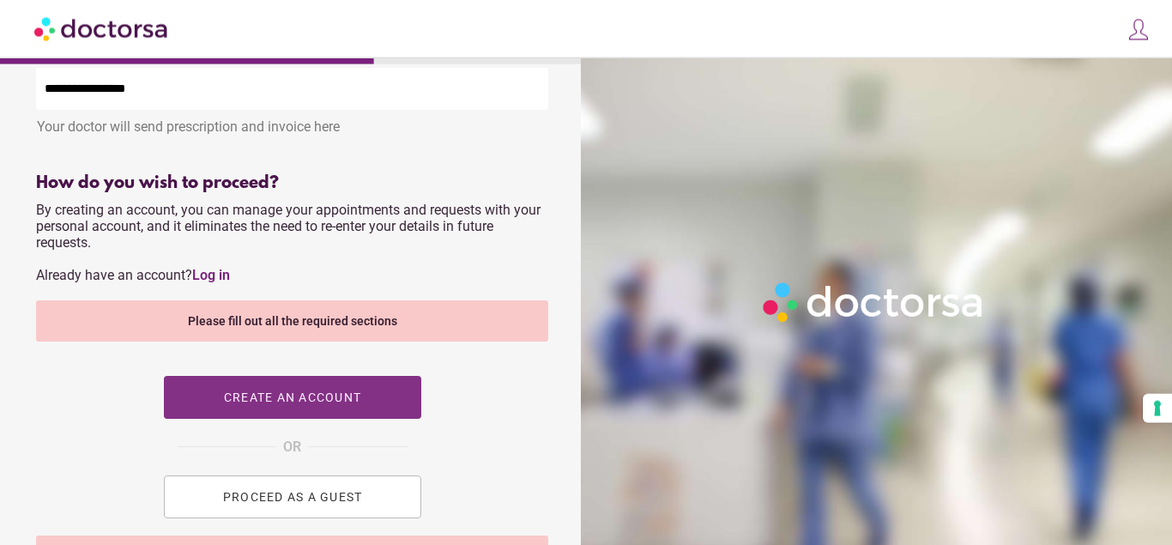
scroll to position [700, 0]
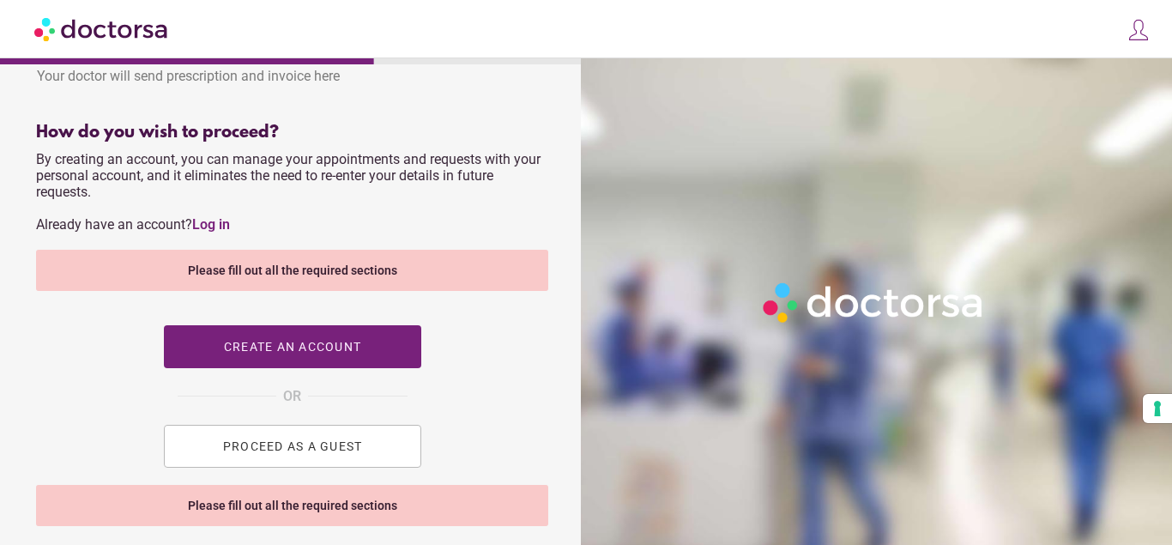
type input "*****"
click at [334, 453] on span "PROCEED AS A GUEST" at bounding box center [292, 446] width 140 height 14
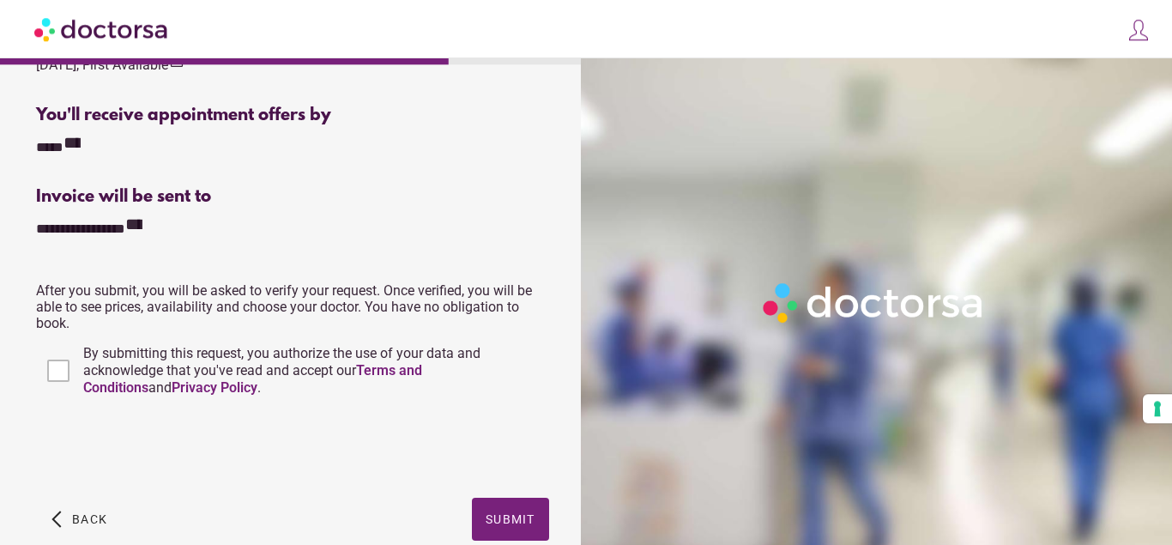
scroll to position [715, 0]
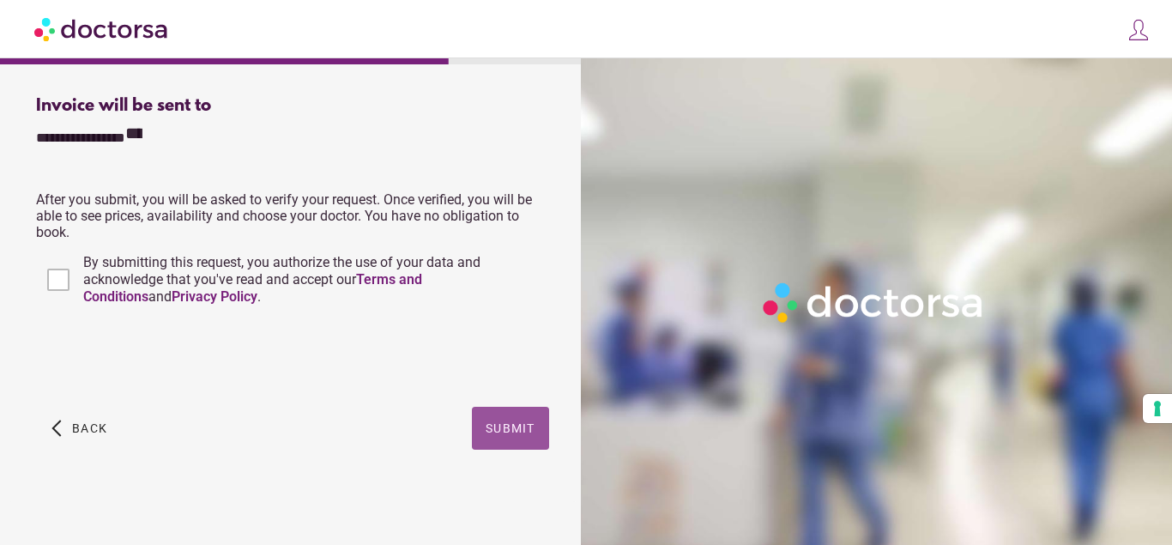
click at [514, 420] on span "button" at bounding box center [510, 428] width 77 height 43
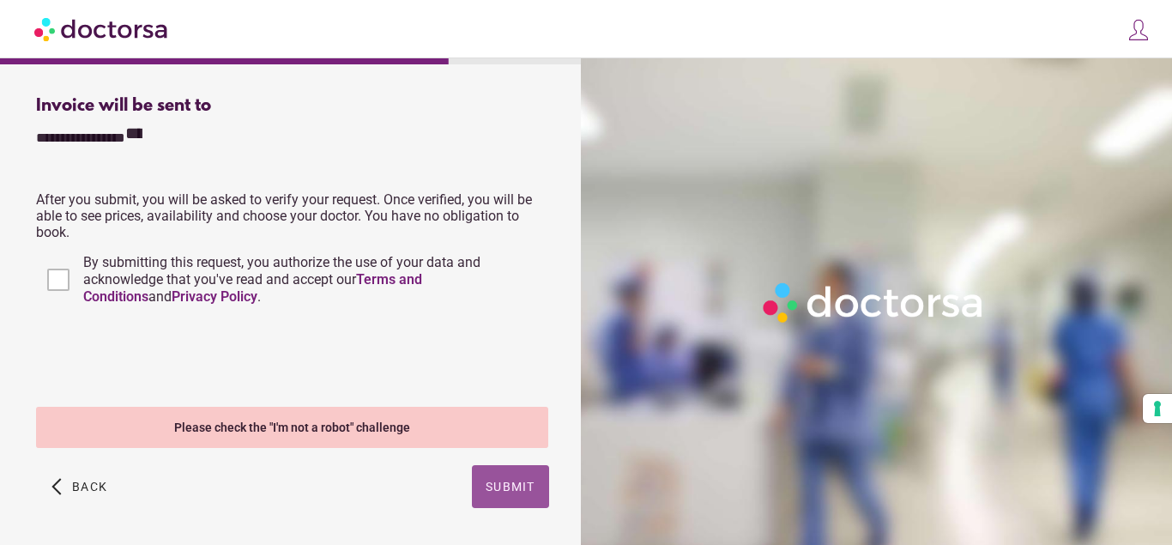
click at [514, 488] on span "Submit" at bounding box center [511, 487] width 50 height 14
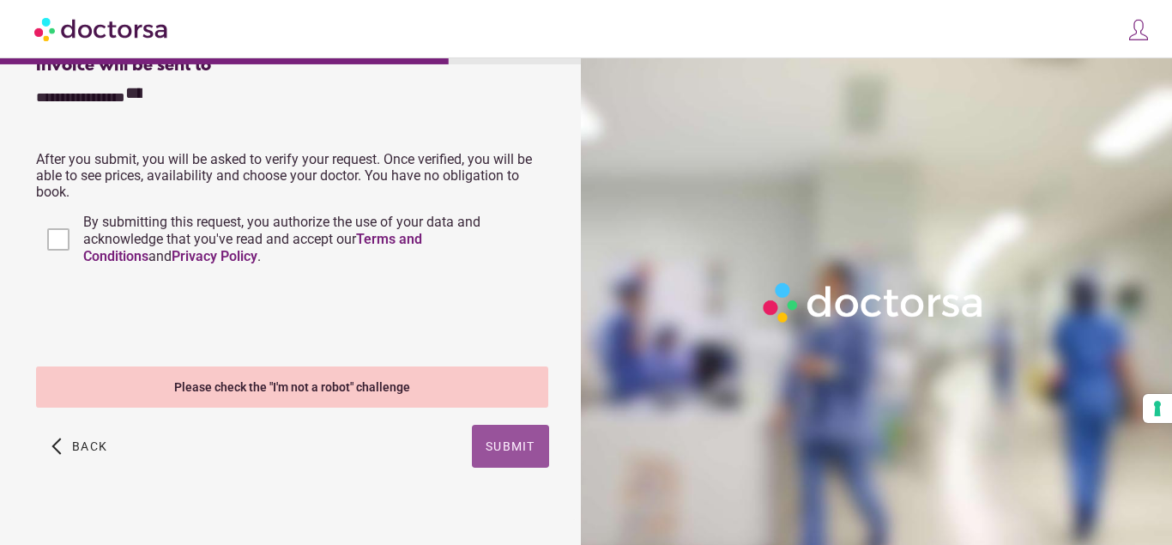
scroll to position [774, 0]
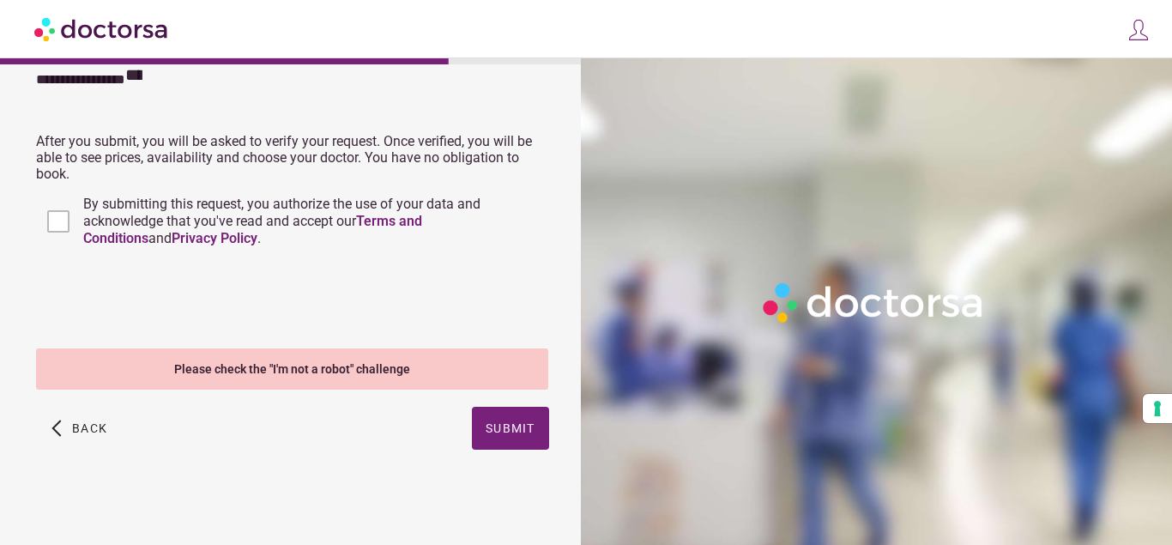
click at [284, 360] on div "Please check the "I'm not a robot" challenge" at bounding box center [292, 368] width 512 height 41
click at [492, 432] on span "Submit" at bounding box center [511, 428] width 50 height 14
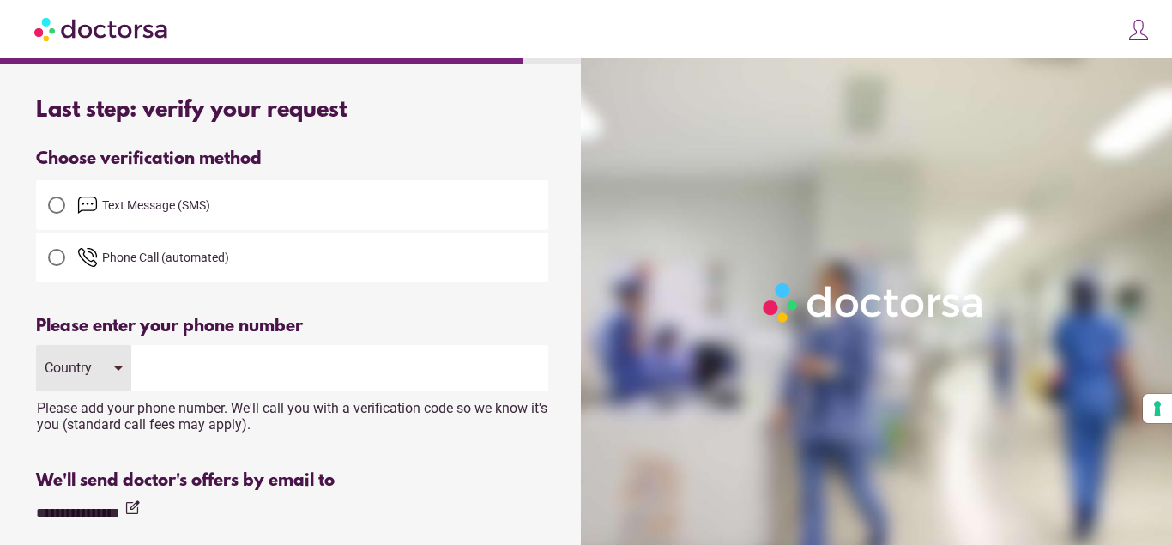
click at [55, 206] on div at bounding box center [56, 204] width 17 height 17
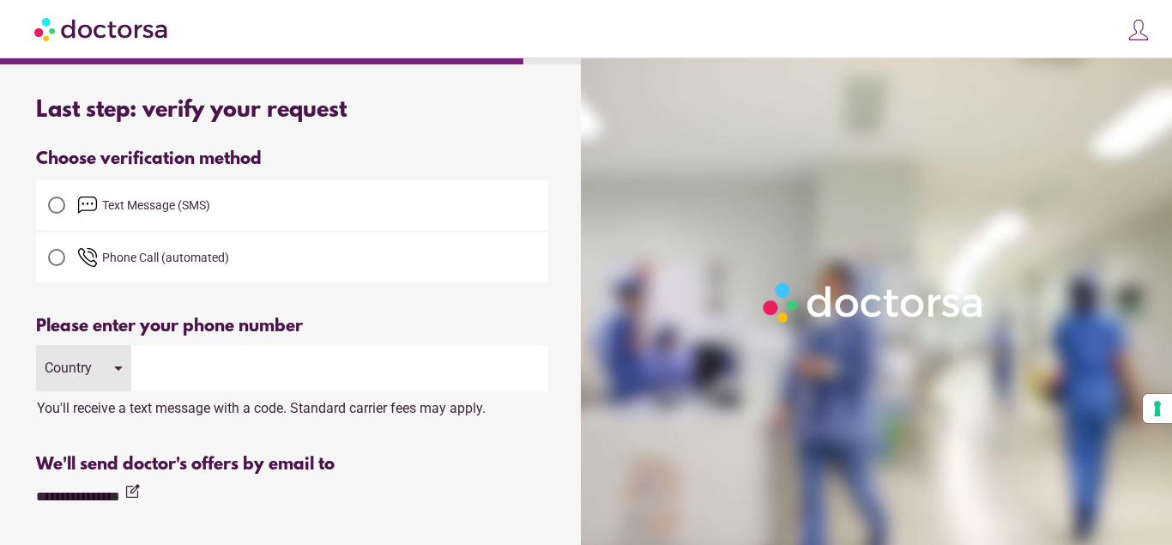
click at [118, 369] on div "Country" at bounding box center [83, 368] width 95 height 46
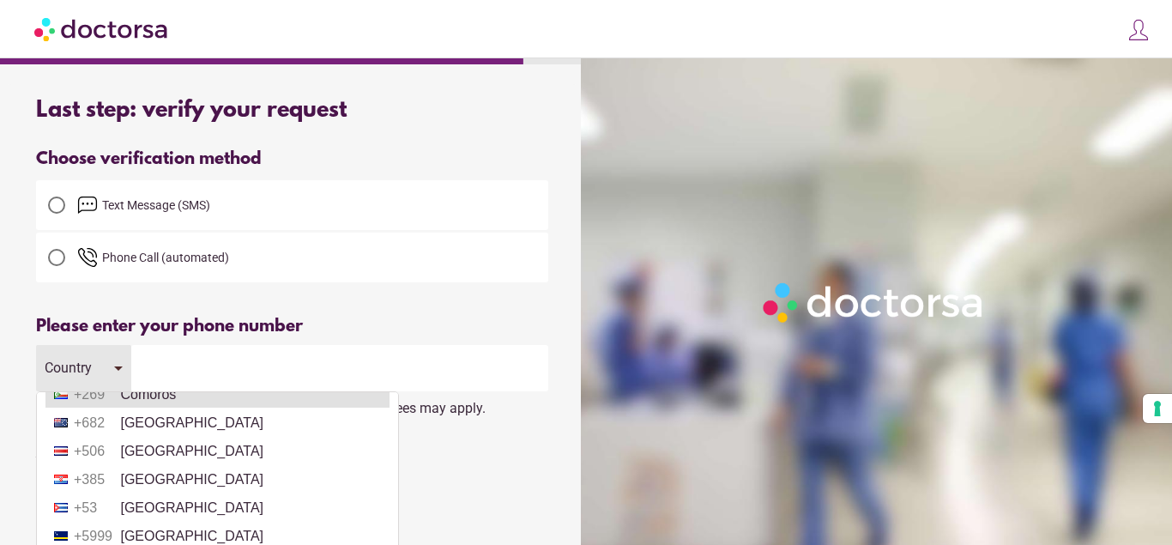
scroll to position [1488, 0]
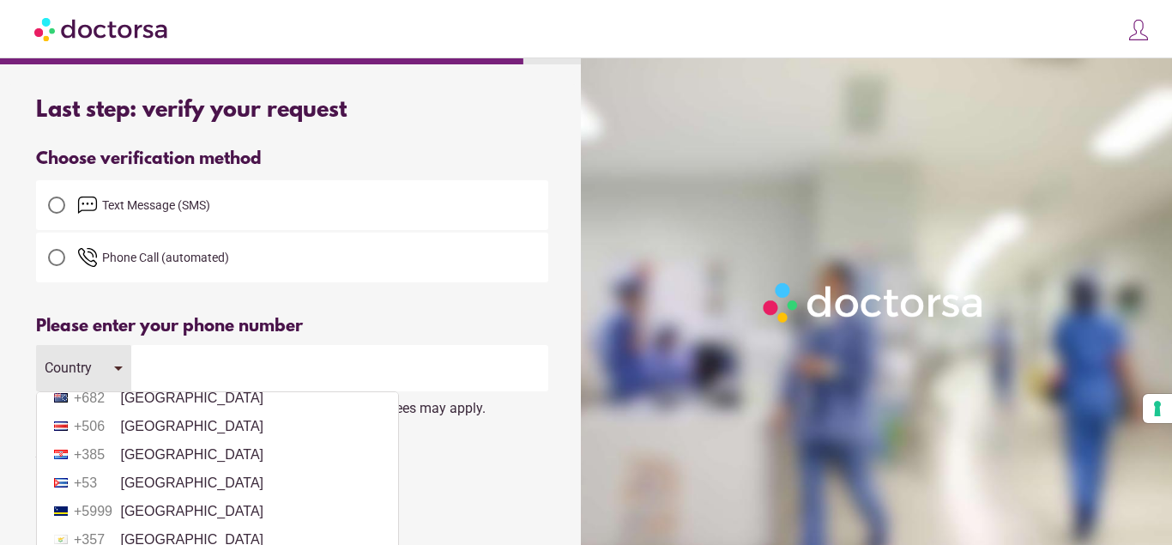
click at [138, 449] on li "+385 Croatia" at bounding box center [217, 455] width 344 height 26
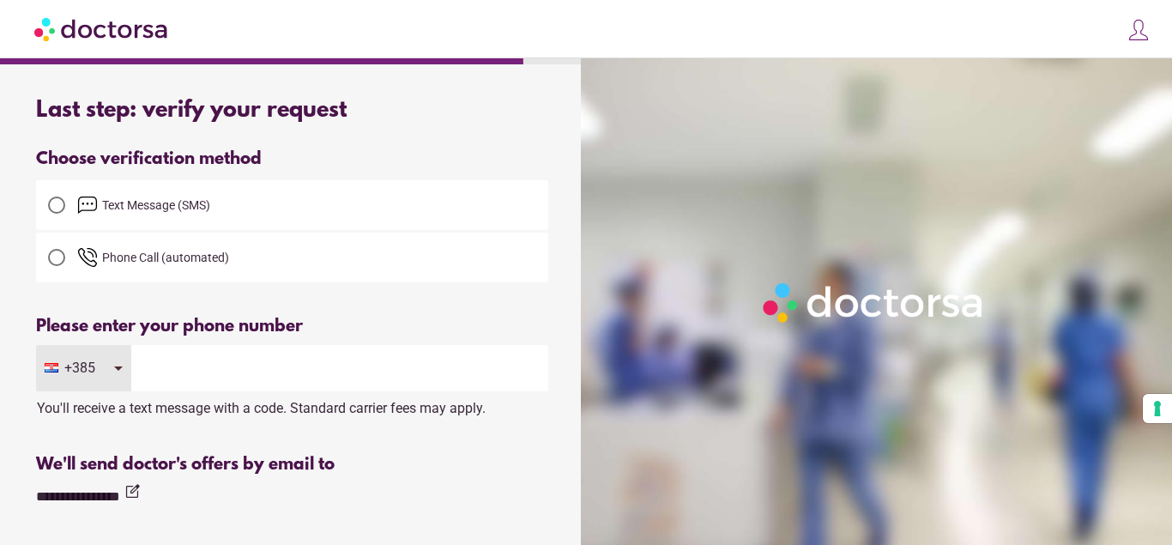
click at [190, 363] on input "tel" at bounding box center [339, 368] width 417 height 46
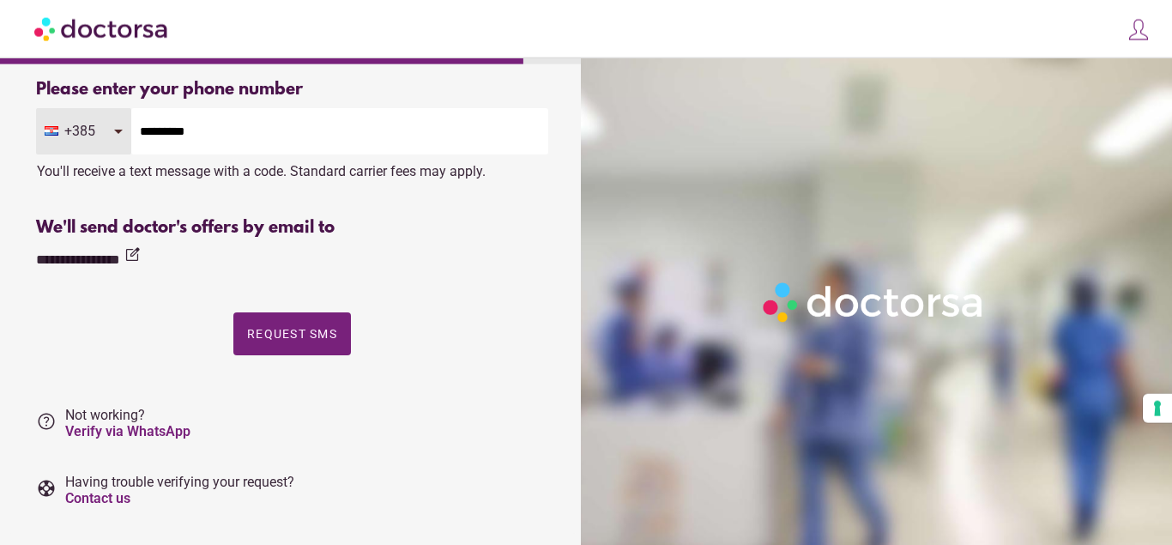
scroll to position [263, 0]
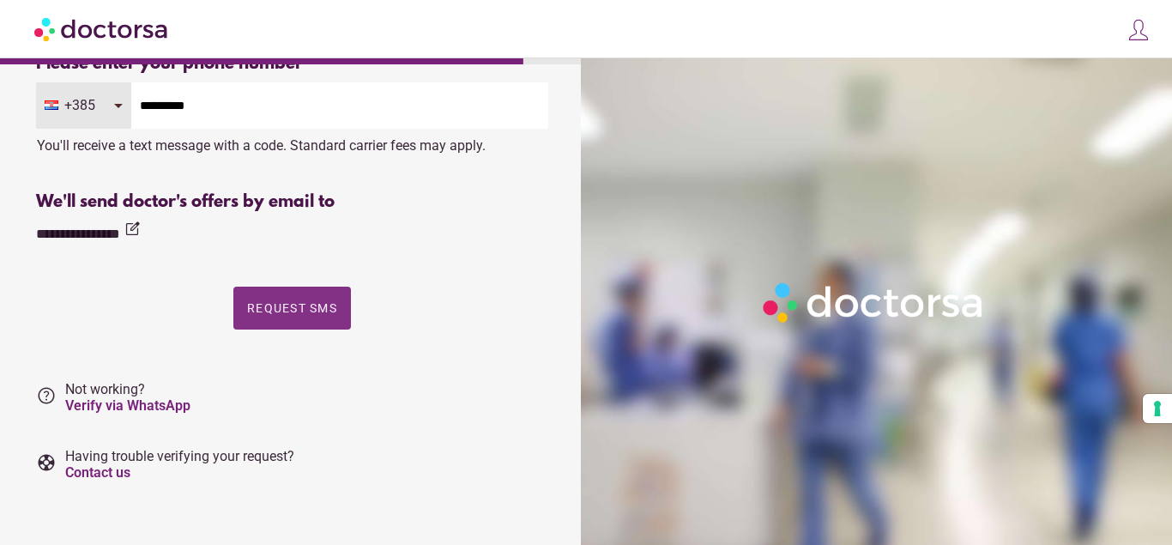
type input "*********"
click at [285, 306] on span "Request SMS" at bounding box center [292, 308] width 90 height 14
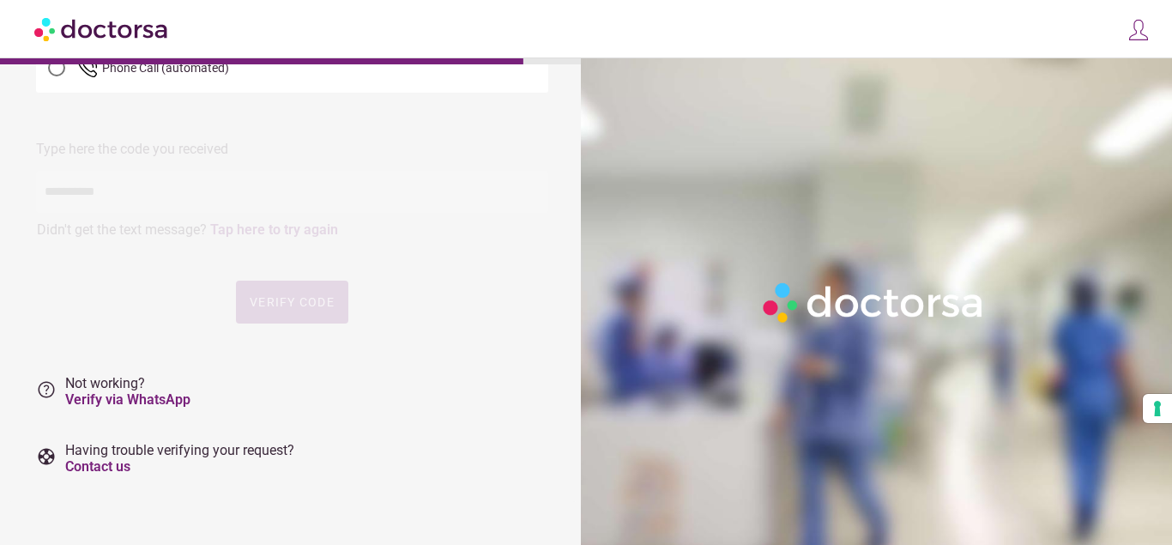
scroll to position [0, 0]
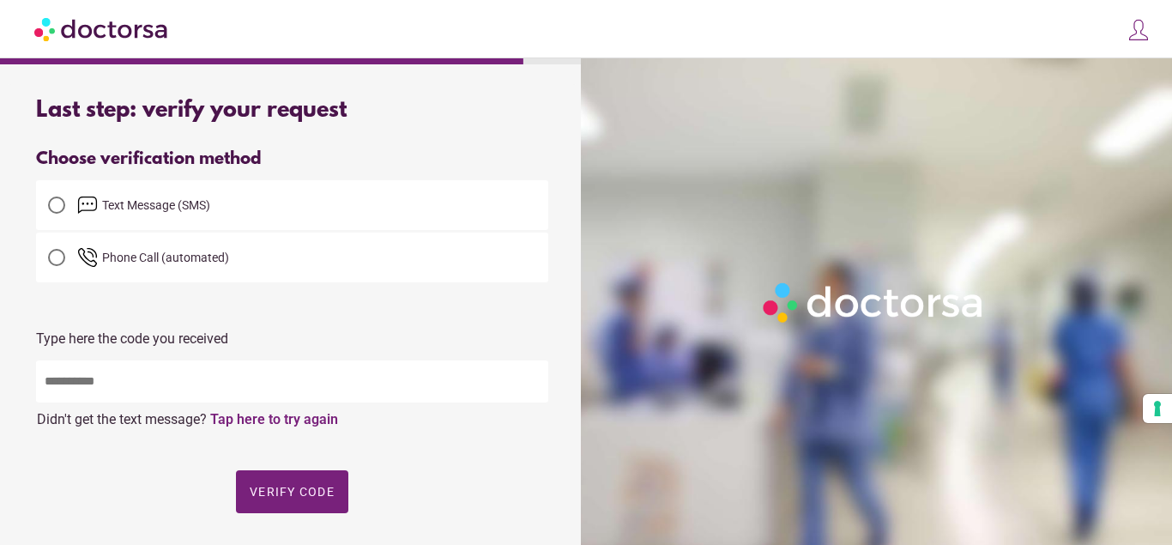
click at [164, 381] on input "text" at bounding box center [292, 381] width 512 height 42
type input "*****"
click at [295, 490] on span "Verify code" at bounding box center [292, 492] width 85 height 14
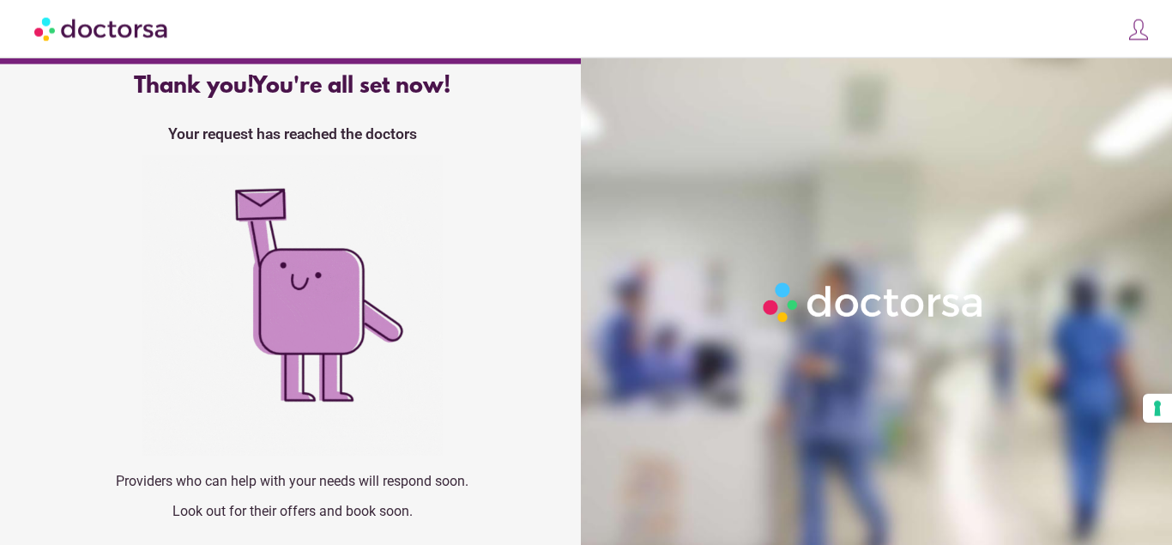
scroll to position [69, 0]
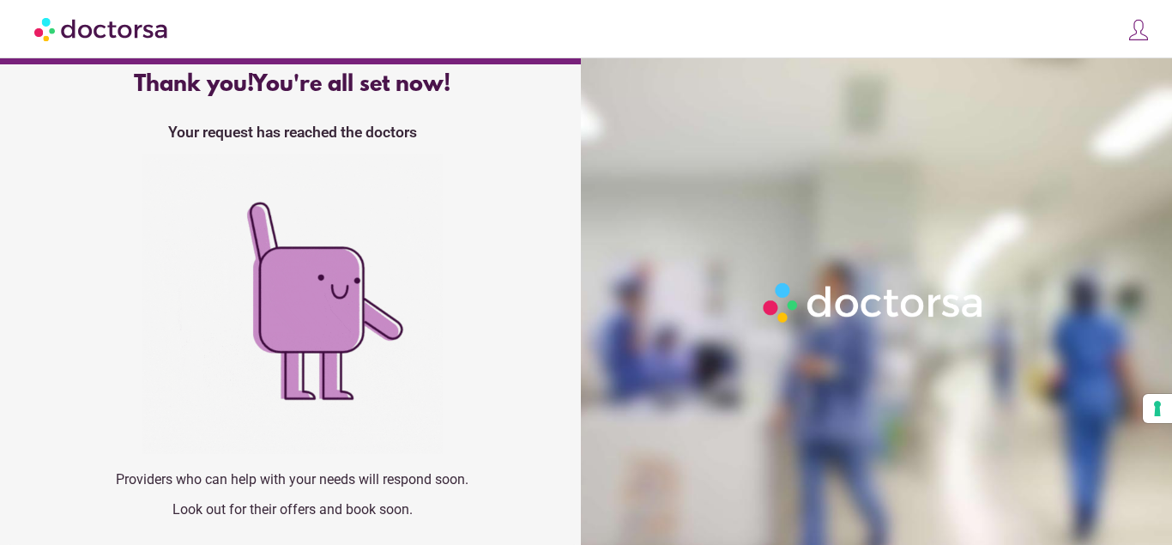
click at [643, 424] on div at bounding box center [880, 330] width 598 height 545
